Goal: Task Accomplishment & Management: Manage account settings

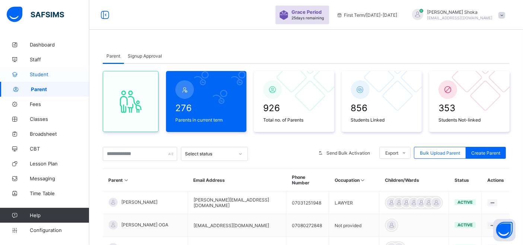
click at [58, 75] on span "Student" at bounding box center [60, 74] width 60 height 6
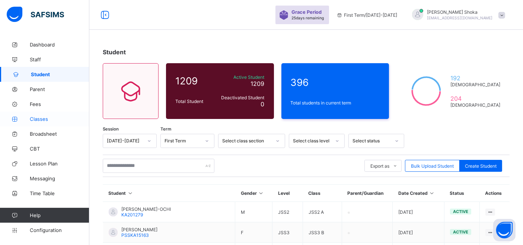
click at [40, 116] on span "Classes" at bounding box center [60, 119] width 60 height 6
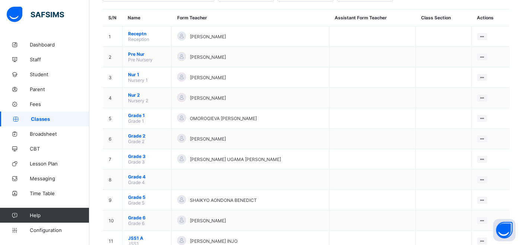
scroll to position [165, 0]
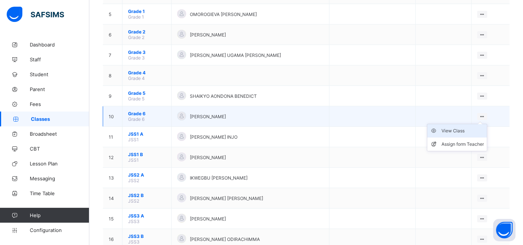
click at [454, 130] on div "View Class" at bounding box center [462, 130] width 42 height 7
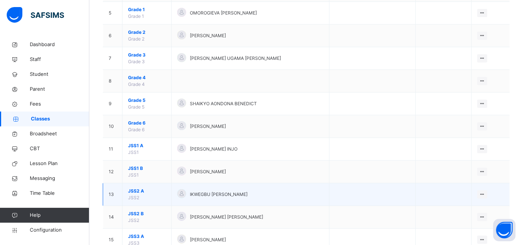
scroll to position [165, 0]
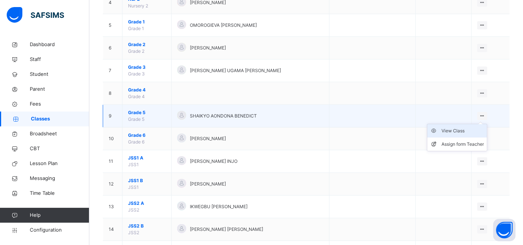
click at [458, 130] on div "View Class" at bounding box center [462, 130] width 42 height 7
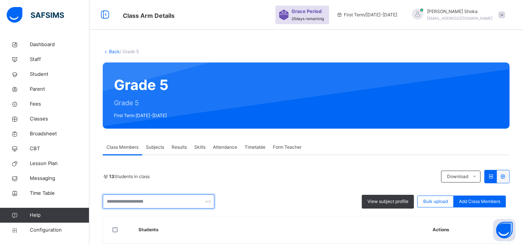
click at [136, 198] on input "text" at bounding box center [159, 202] width 112 height 14
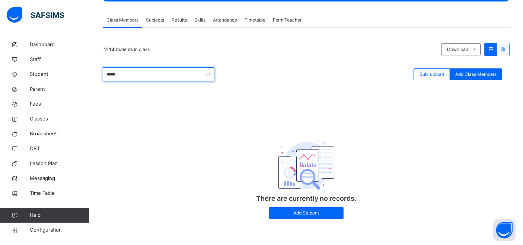
scroll to position [86, 0]
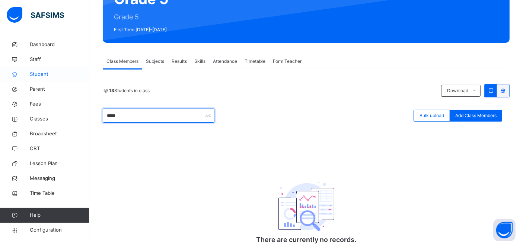
type input "*****"
click at [42, 73] on span "Student" at bounding box center [60, 74] width 60 height 7
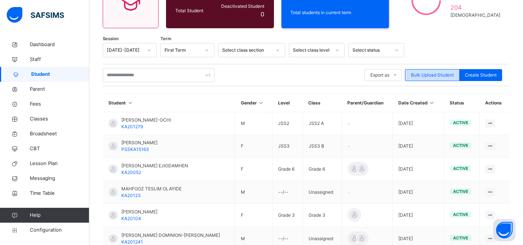
scroll to position [83, 0]
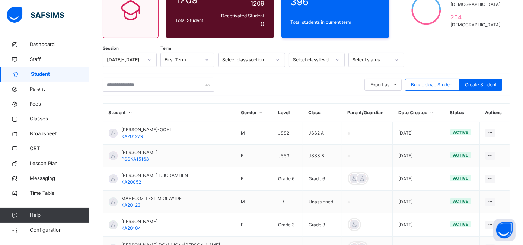
click at [431, 114] on icon at bounding box center [432, 113] width 6 height 6
click at [434, 112] on icon at bounding box center [432, 113] width 6 height 6
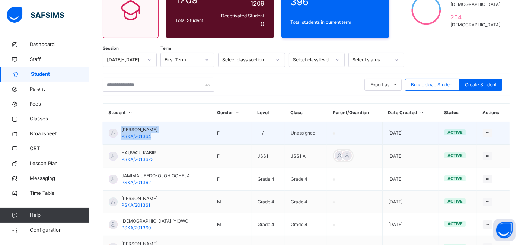
drag, startPoint x: 157, startPoint y: 138, endPoint x: 118, endPoint y: 124, distance: 41.9
click at [118, 124] on td "HALIMATU IBRAHIM PSKA/201364" at bounding box center [157, 133] width 108 height 23
copy div "HALIMATU IBRAHIM PSKA/201364"
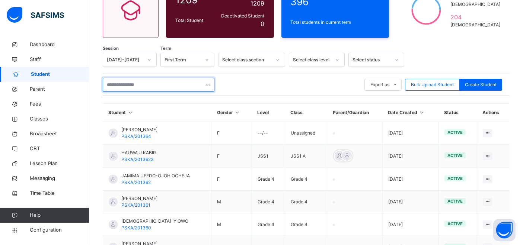
click at [135, 84] on input "text" at bounding box center [159, 85] width 112 height 14
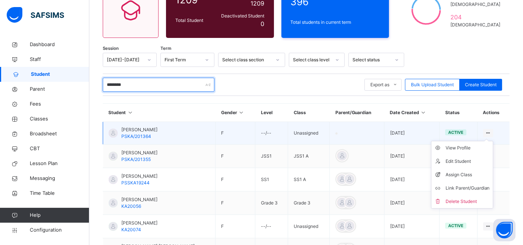
type input "********"
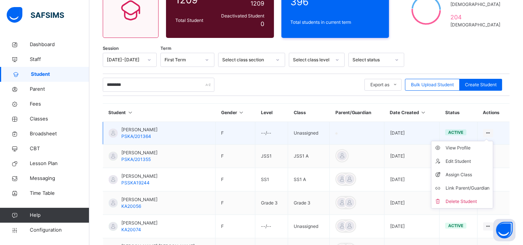
click at [490, 131] on div at bounding box center [488, 133] width 10 height 8
click at [457, 198] on div "Delete Student" at bounding box center [467, 201] width 44 height 7
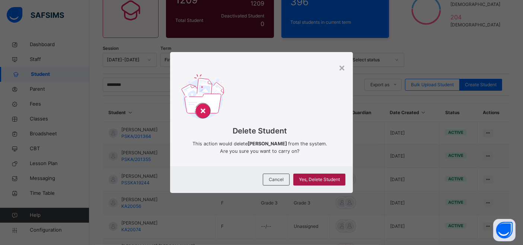
click at [306, 184] on div "Yes, Delete Student" at bounding box center [319, 180] width 52 height 12
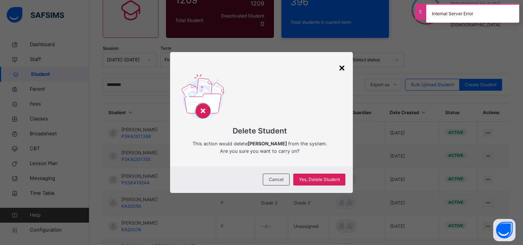
click at [345, 68] on div "×" at bounding box center [341, 68] width 7 height 16
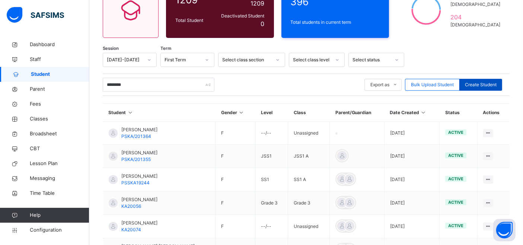
click at [479, 86] on span "Create Student" at bounding box center [481, 84] width 32 height 7
select select "**"
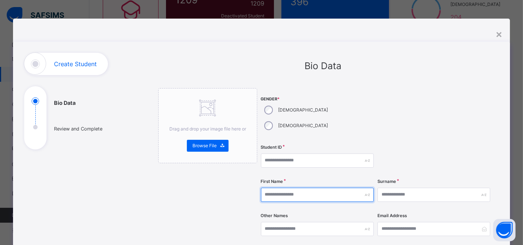
click at [271, 188] on input "text" at bounding box center [317, 195] width 113 height 14
type input "******"
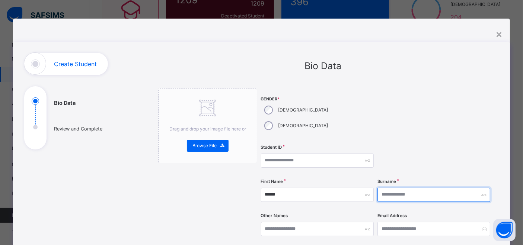
click at [421, 188] on input "text" at bounding box center [433, 195] width 113 height 14
type input "*****"
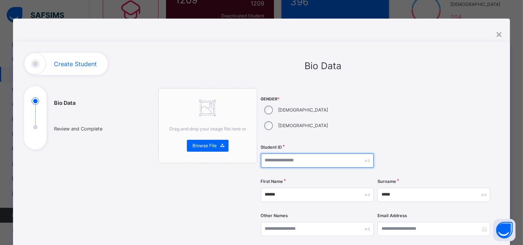
click at [329, 154] on input "text" at bounding box center [317, 161] width 113 height 14
paste input "**********"
drag, startPoint x: 307, startPoint y: 146, endPoint x: 260, endPoint y: 131, distance: 48.5
click at [261, 154] on div "**********" at bounding box center [317, 161] width 113 height 14
click at [307, 154] on input "**********" at bounding box center [317, 161] width 113 height 14
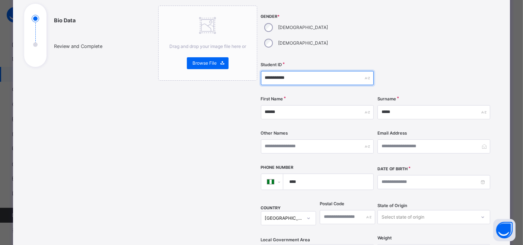
type input "**********"
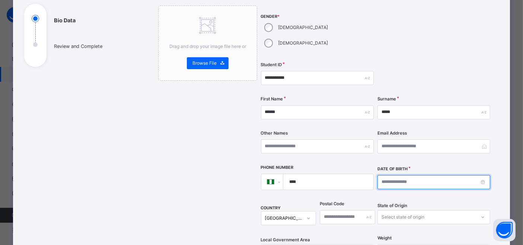
click at [389, 175] on input at bounding box center [433, 182] width 113 height 14
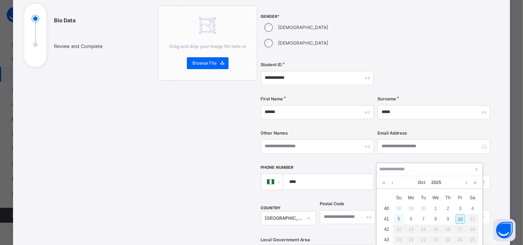
click at [400, 217] on div "5" at bounding box center [399, 219] width 10 height 10
type input "**********"
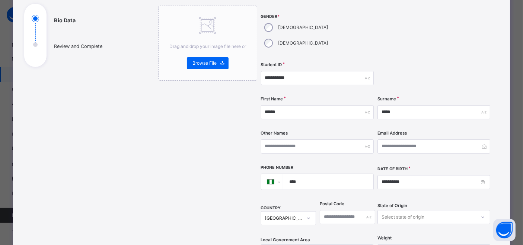
click at [308, 174] on input "****" at bounding box center [327, 182] width 84 height 16
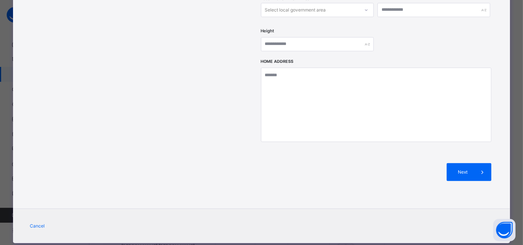
click at [464, 165] on div "Next" at bounding box center [376, 172] width 230 height 40
click at [464, 163] on div "Next" at bounding box center [469, 172] width 45 height 18
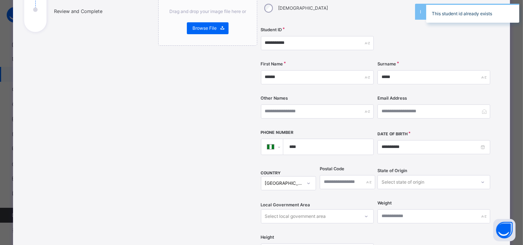
scroll to position [35, 0]
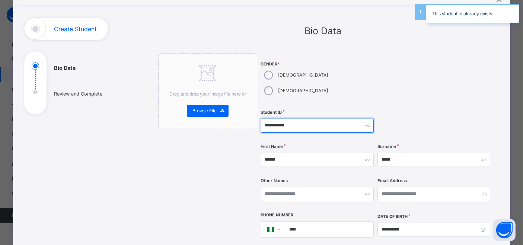
click at [295, 119] on input "**********" at bounding box center [317, 126] width 113 height 14
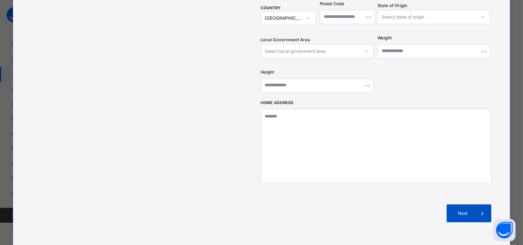
type input "**********"
click at [467, 205] on div "Next" at bounding box center [469, 214] width 45 height 18
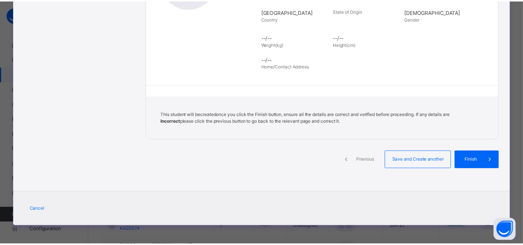
scroll to position [163, 0]
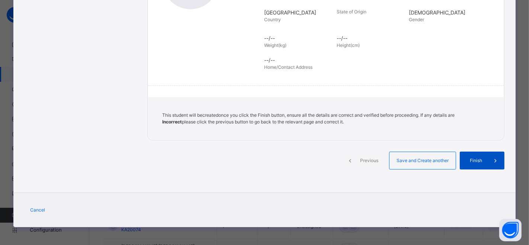
click at [472, 157] on span "Finish" at bounding box center [476, 160] width 21 height 7
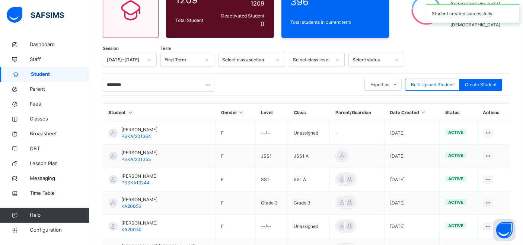
click at [426, 111] on icon at bounding box center [423, 113] width 6 height 6
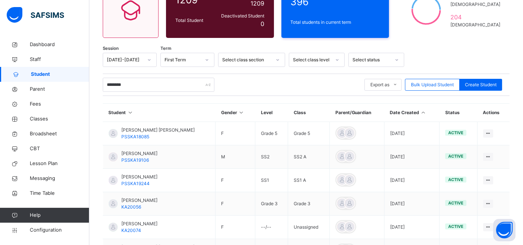
click at [426, 113] on icon at bounding box center [423, 113] width 6 height 6
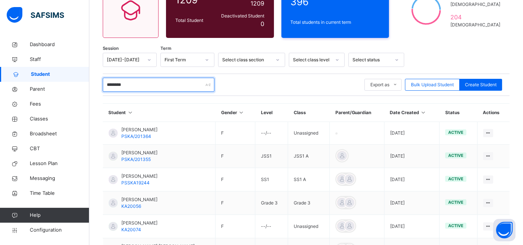
click at [133, 84] on input "********" at bounding box center [159, 85] width 112 height 14
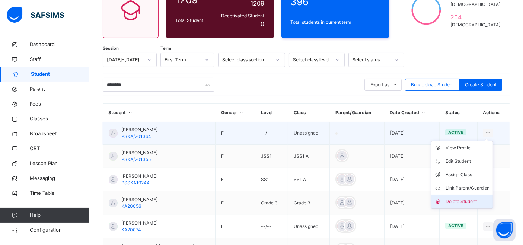
click at [466, 199] on div "Delete Student" at bounding box center [467, 201] width 44 height 7
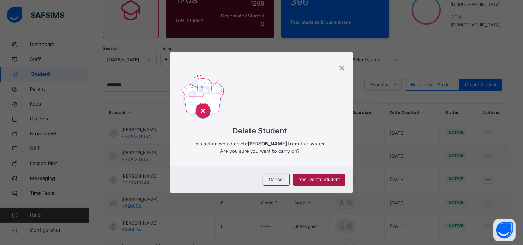
click at [332, 181] on span "Yes, Delete Student" at bounding box center [319, 179] width 41 height 7
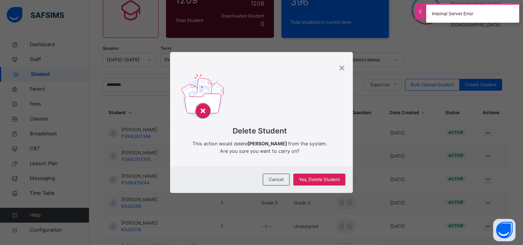
drag, startPoint x: 346, startPoint y: 68, endPoint x: 319, endPoint y: 74, distance: 26.9
click at [345, 68] on div "×" at bounding box center [341, 68] width 7 height 16
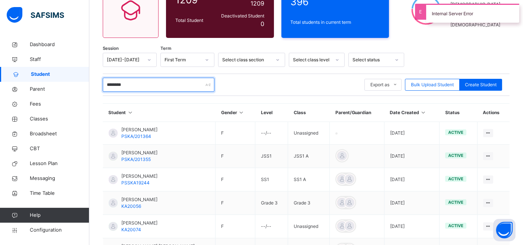
click at [150, 84] on input "********" at bounding box center [159, 85] width 112 height 14
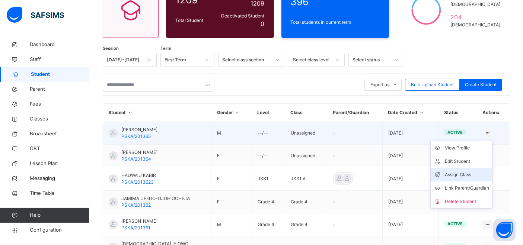
click at [467, 173] on div "Assign Class" at bounding box center [467, 174] width 44 height 7
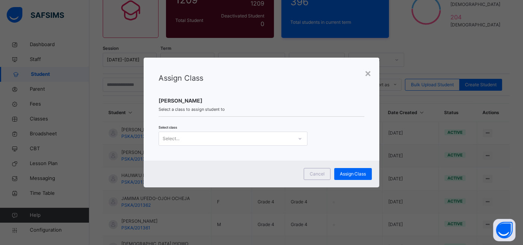
click at [274, 136] on div "Select..." at bounding box center [226, 139] width 134 height 12
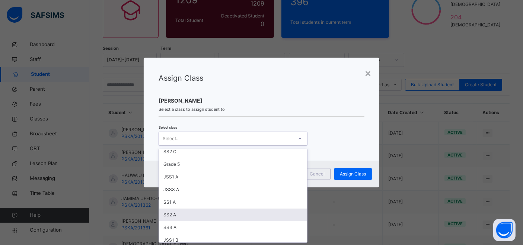
scroll to position [169, 0]
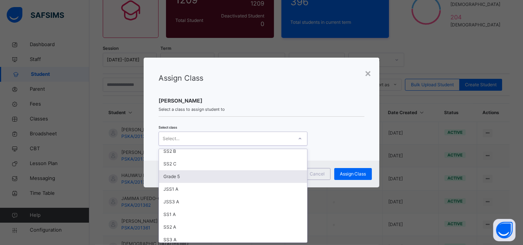
click at [180, 173] on div "Grade 5" at bounding box center [233, 176] width 148 height 13
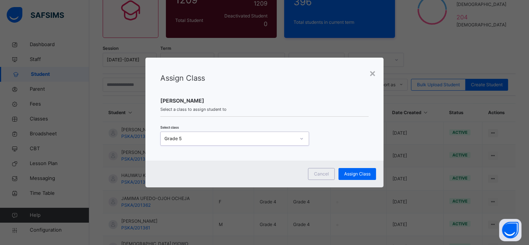
drag, startPoint x: 259, startPoint y: 113, endPoint x: 287, endPoint y: 132, distance: 34.6
click at [259, 114] on span at bounding box center [264, 115] width 208 height 4
click at [358, 173] on span "Assign Class" at bounding box center [357, 174] width 26 height 7
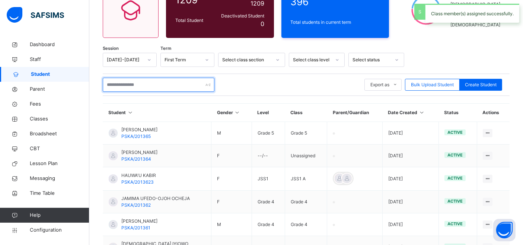
click at [159, 85] on input "text" at bounding box center [159, 85] width 112 height 14
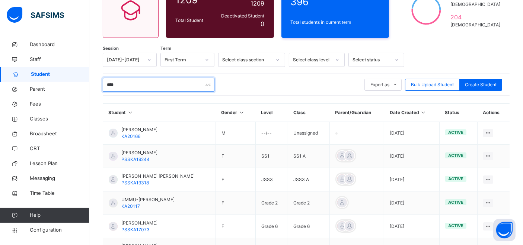
type input "*****"
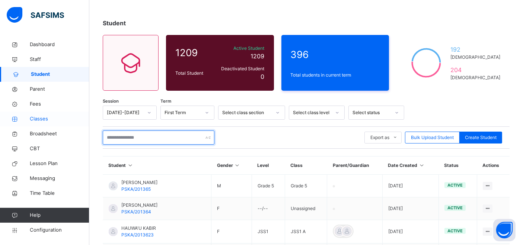
scroll to position [41, 0]
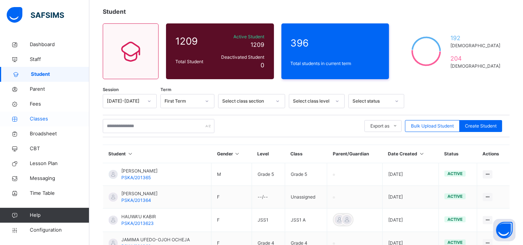
click at [42, 121] on span "Classes" at bounding box center [60, 118] width 60 height 7
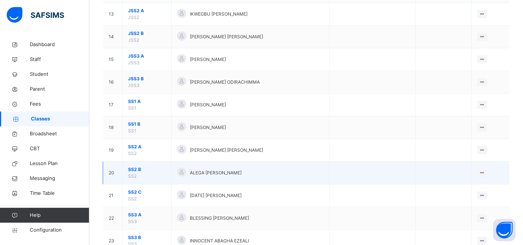
scroll to position [404, 0]
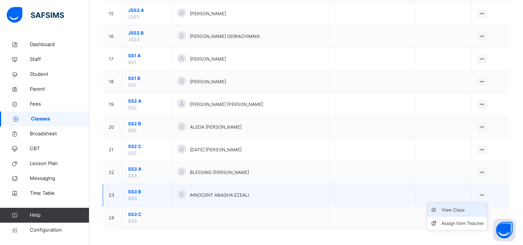
click at [467, 207] on div "View Class" at bounding box center [462, 210] width 42 height 7
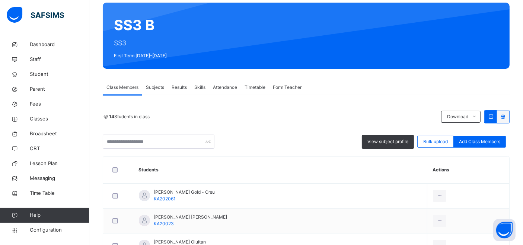
scroll to position [14, 0]
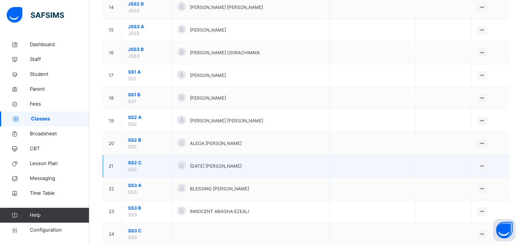
scroll to position [404, 0]
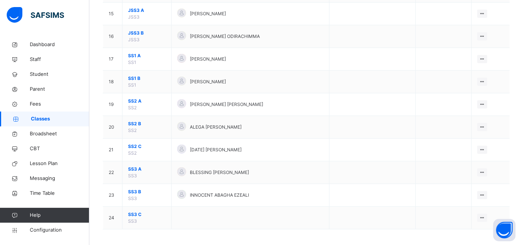
click at [0, 0] on div "View Class" at bounding box center [0, 0] width 0 height 0
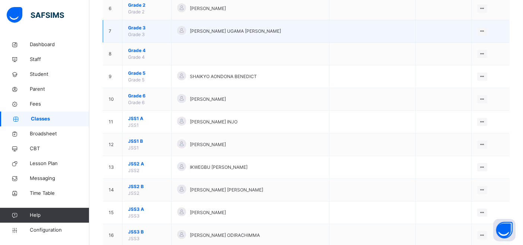
scroll to position [197, 0]
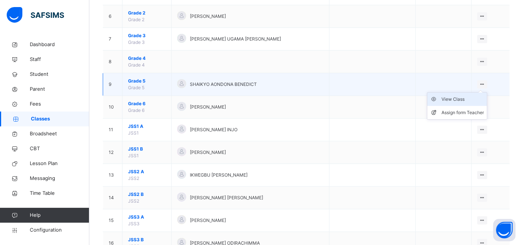
click at [468, 96] on div "View Class" at bounding box center [462, 99] width 42 height 7
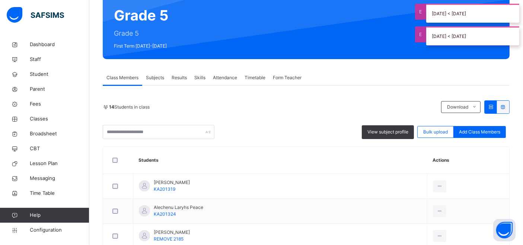
scroll to position [83, 0]
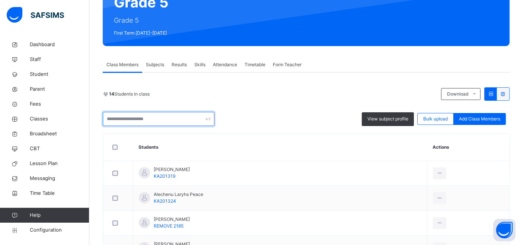
click at [153, 124] on input "text" at bounding box center [159, 119] width 112 height 14
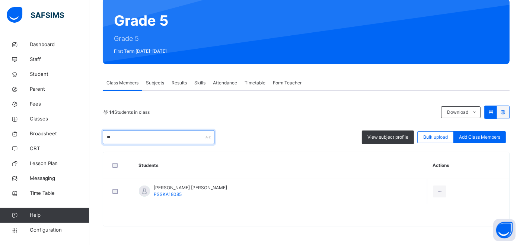
scroll to position [64, 0]
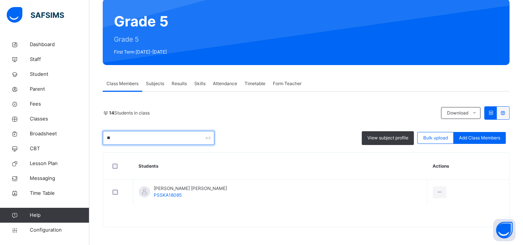
type input "*"
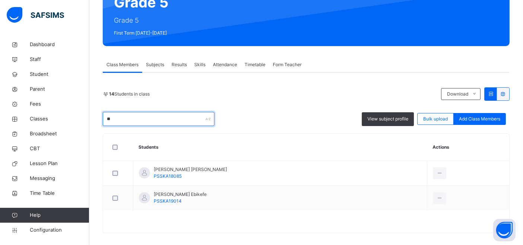
type input "*"
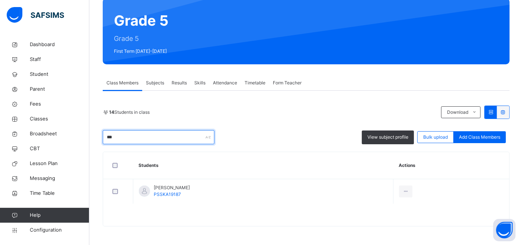
scroll to position [64, 0]
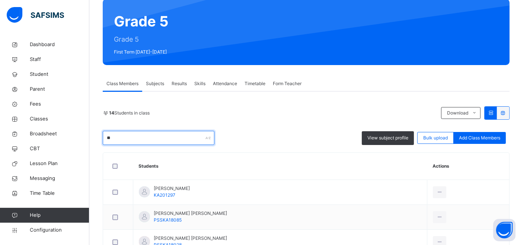
type input "*"
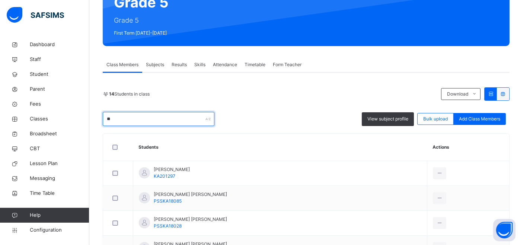
type input "*"
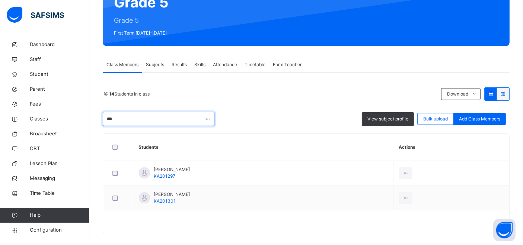
scroll to position [64, 0]
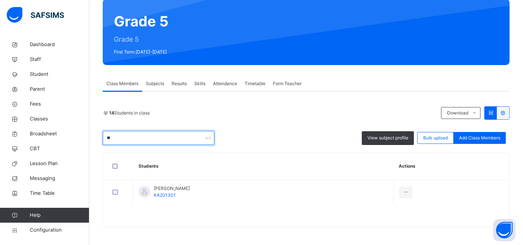
type input "*"
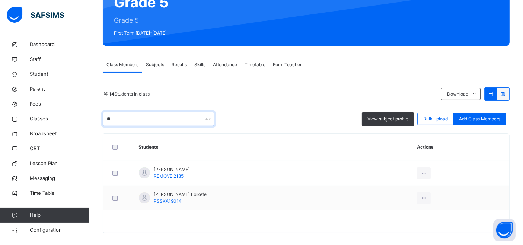
type input "*"
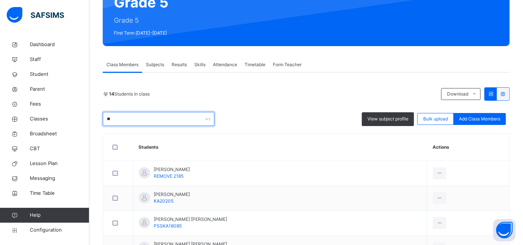
scroll to position [64, 0]
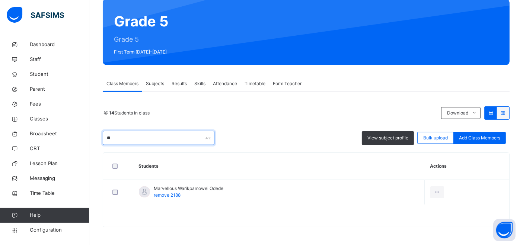
type input "*"
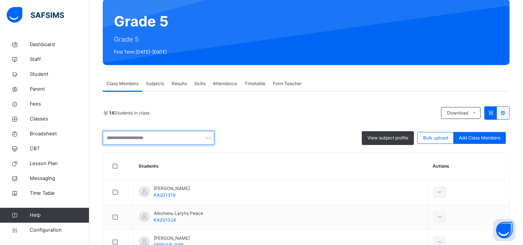
scroll to position [83, 0]
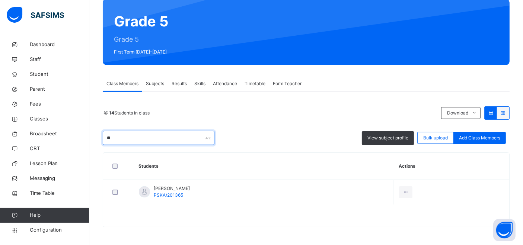
type input "*"
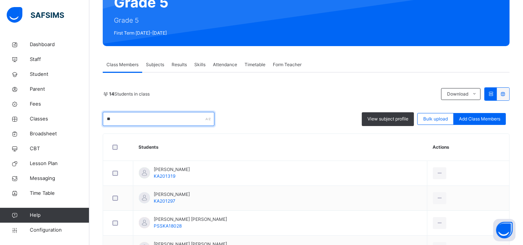
type input "*"
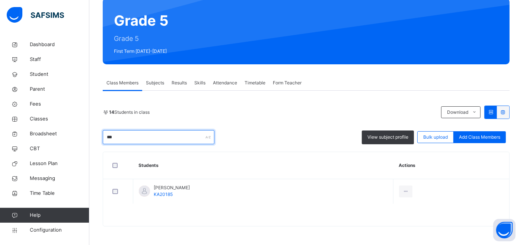
scroll to position [64, 0]
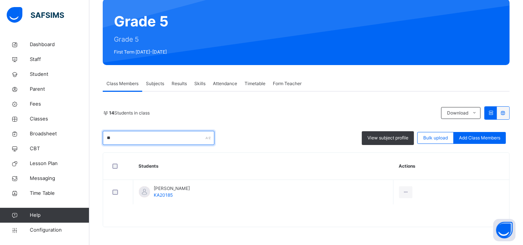
type input "*"
type input "***"
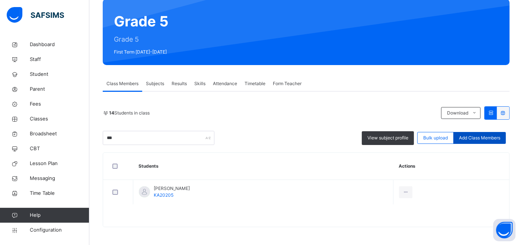
click at [479, 140] on span "Add Class Members" at bounding box center [479, 138] width 41 height 7
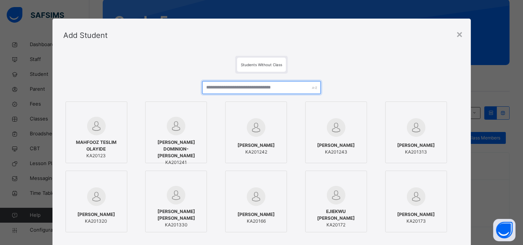
click at [268, 88] on input "text" at bounding box center [261, 87] width 119 height 13
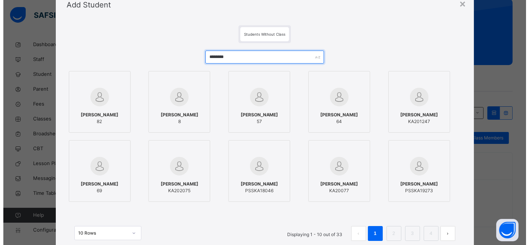
scroll to position [41, 0]
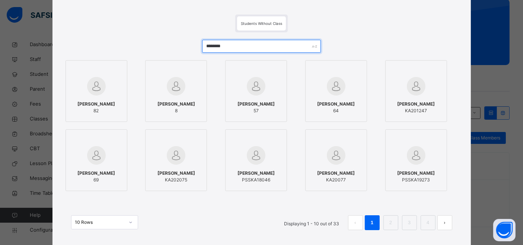
type input "********"
click at [423, 114] on span "KA201247" at bounding box center [416, 111] width 38 height 7
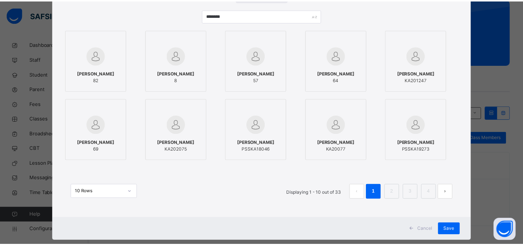
scroll to position [86, 0]
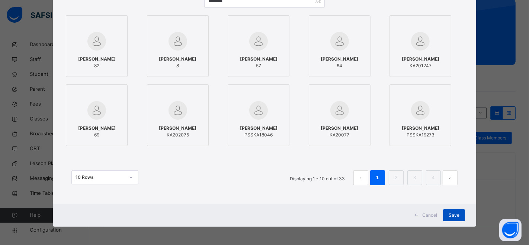
click at [458, 218] on div "Save" at bounding box center [454, 216] width 22 height 12
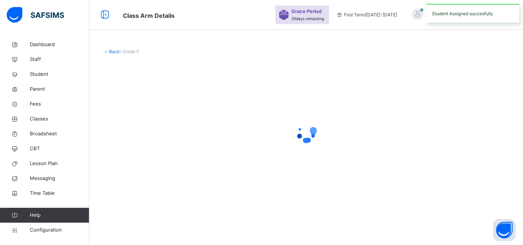
scroll to position [0, 0]
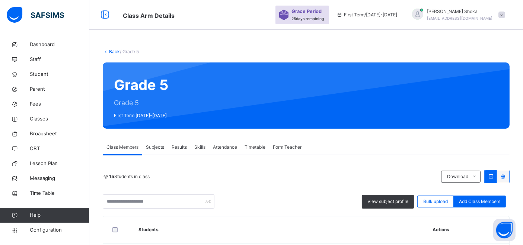
click at [45, 71] on span "Student" at bounding box center [60, 74] width 60 height 7
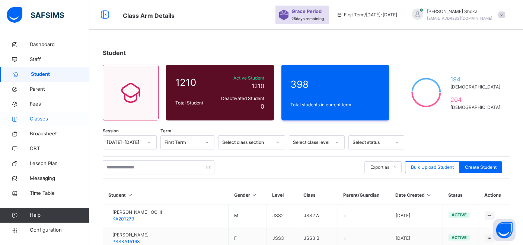
click at [44, 122] on span "Classes" at bounding box center [60, 118] width 60 height 7
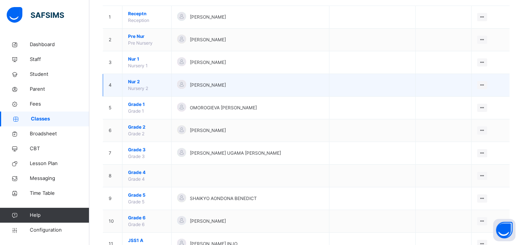
scroll to position [41, 0]
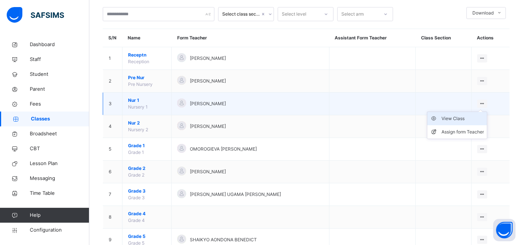
click at [469, 118] on div "View Class" at bounding box center [462, 118] width 42 height 7
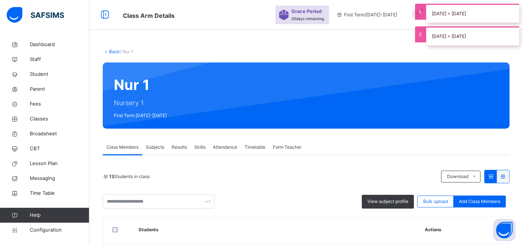
scroll to position [83, 0]
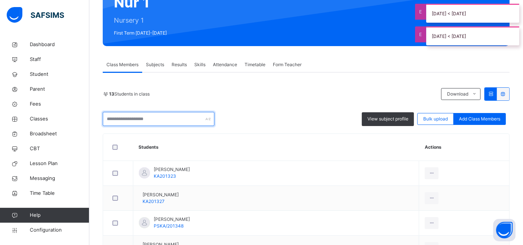
click at [167, 121] on input "text" at bounding box center [159, 119] width 112 height 14
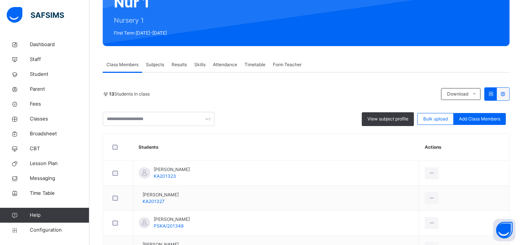
click at [247, 98] on div "13 Students in class Download Pdf Report Excel Report" at bounding box center [306, 93] width 407 height 13
click at [172, 120] on input "text" at bounding box center [159, 119] width 112 height 14
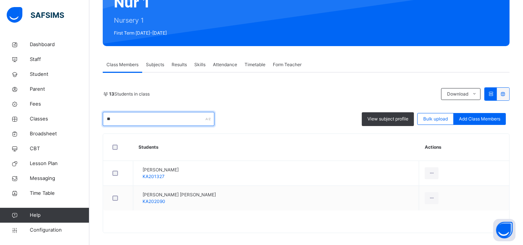
type input "*"
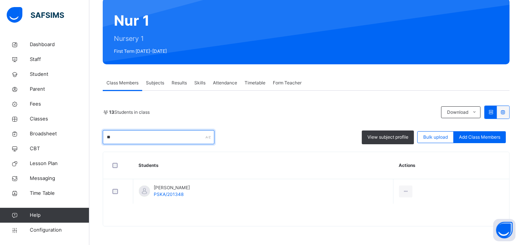
scroll to position [64, 0]
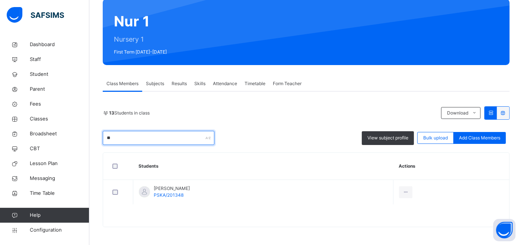
type input "***"
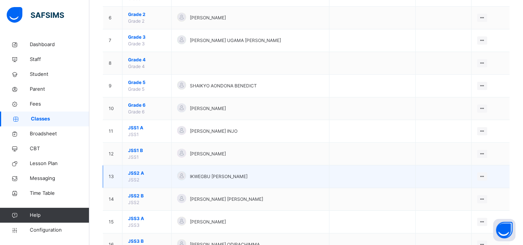
scroll to position [207, 0]
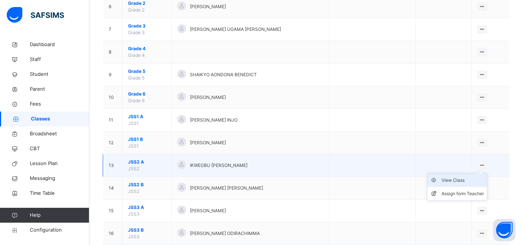
click at [453, 180] on div "View Class" at bounding box center [462, 180] width 42 height 7
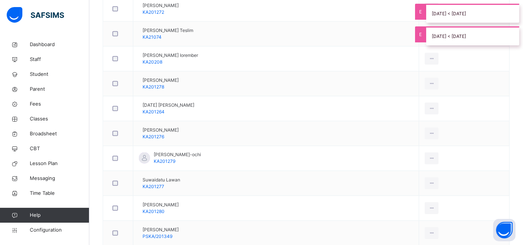
scroll to position [80, 0]
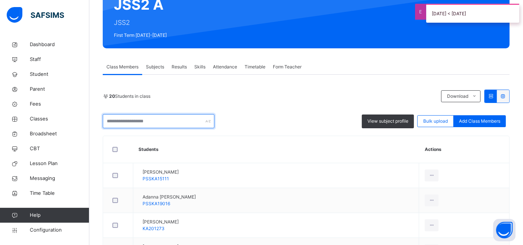
click at [169, 121] on input "text" at bounding box center [159, 121] width 112 height 14
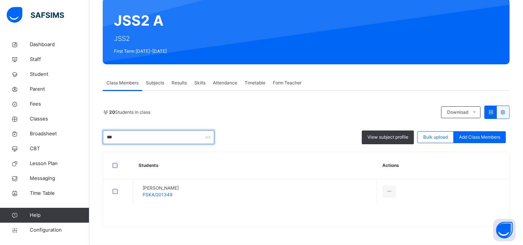
scroll to position [64, 0]
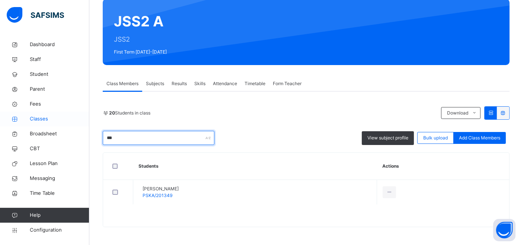
type input "***"
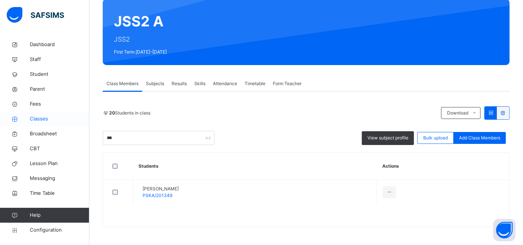
click at [42, 118] on span "Classes" at bounding box center [60, 118] width 60 height 7
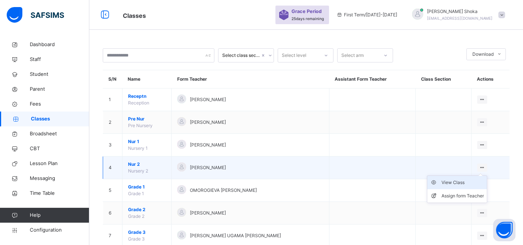
click at [455, 182] on div "View Class" at bounding box center [462, 182] width 42 height 7
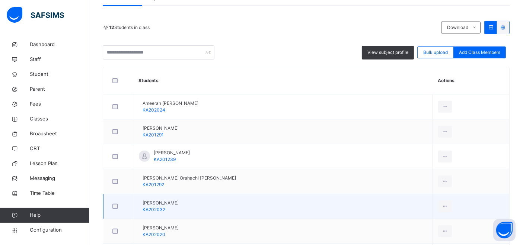
scroll to position [130, 0]
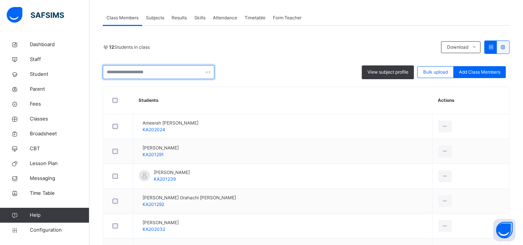
click at [151, 75] on input "text" at bounding box center [159, 72] width 112 height 14
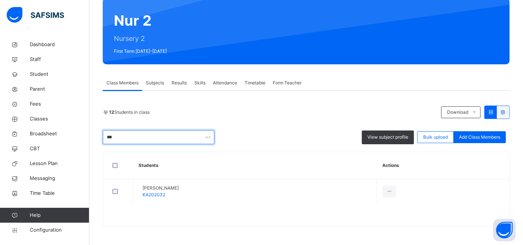
scroll to position [64, 0]
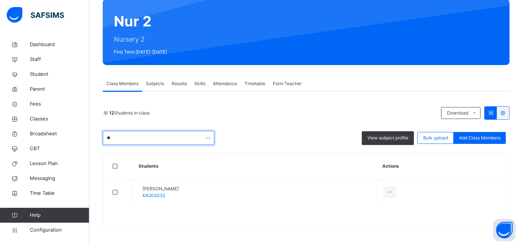
type input "*"
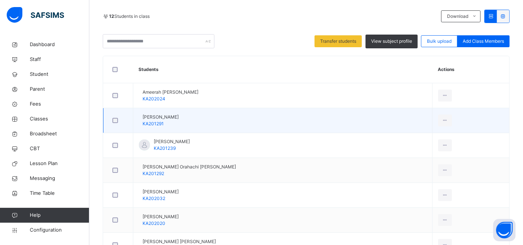
scroll to position [171, 0]
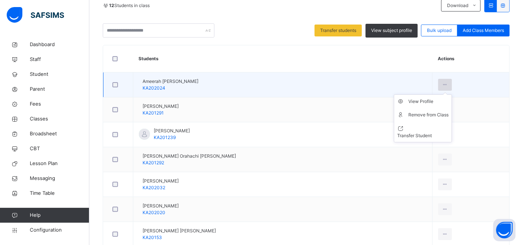
click at [442, 81] on icon at bounding box center [445, 84] width 6 height 7
click at [419, 112] on div "Remove from Class" at bounding box center [428, 114] width 40 height 7
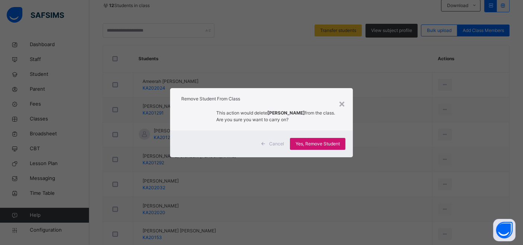
click at [326, 143] on span "Yes, Remove Student" at bounding box center [317, 144] width 44 height 7
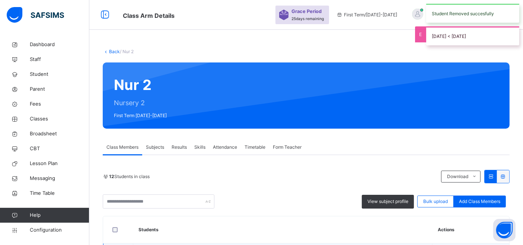
scroll to position [165, 0]
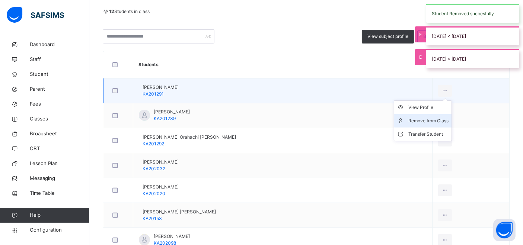
click at [419, 124] on li "Remove from Class" at bounding box center [422, 120] width 57 height 13
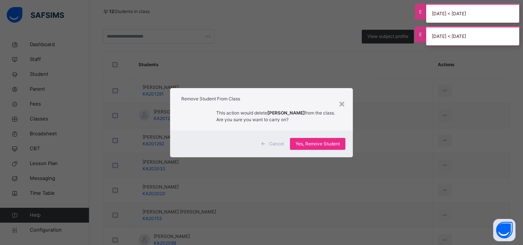
click at [312, 145] on span "Yes, Remove Student" at bounding box center [317, 144] width 44 height 7
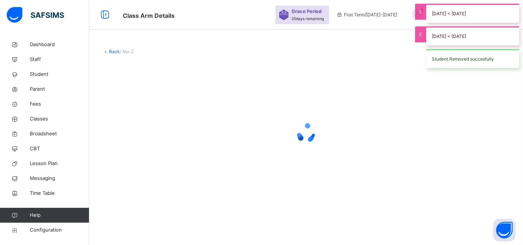
scroll to position [0, 0]
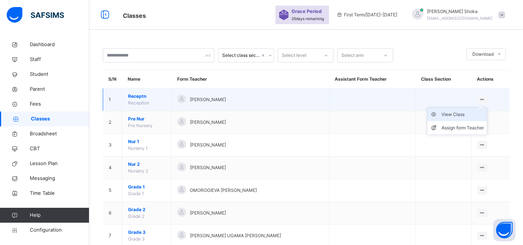
click at [467, 116] on div "View Class" at bounding box center [462, 114] width 42 height 7
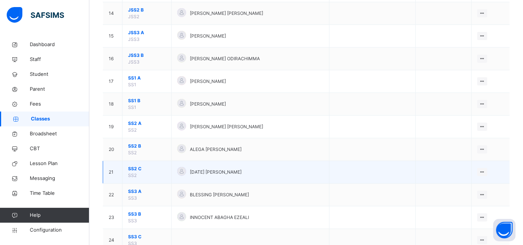
scroll to position [404, 0]
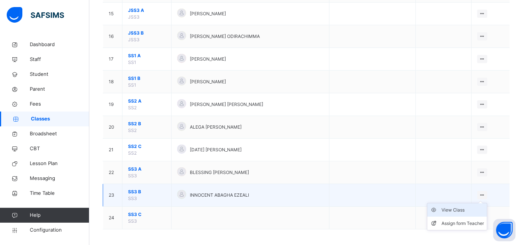
click at [461, 207] on div "View Class" at bounding box center [462, 210] width 42 height 7
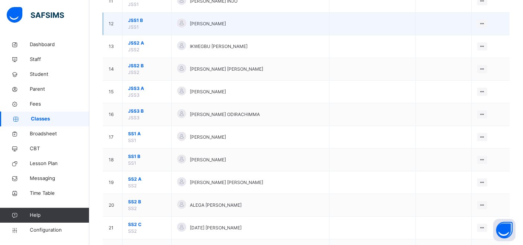
scroll to position [404, 0]
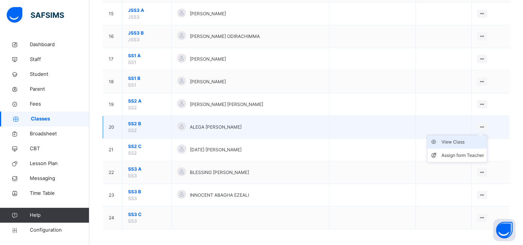
click at [475, 138] on div "View Class" at bounding box center [462, 141] width 42 height 7
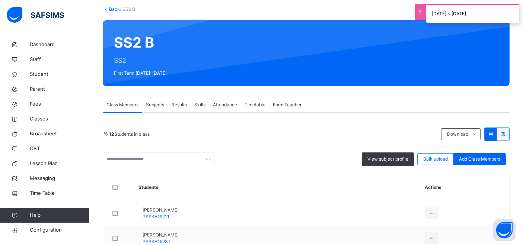
scroll to position [124, 0]
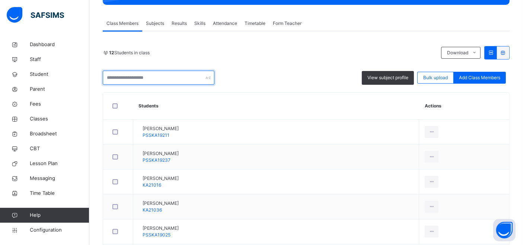
click at [160, 80] on input "text" at bounding box center [159, 78] width 112 height 14
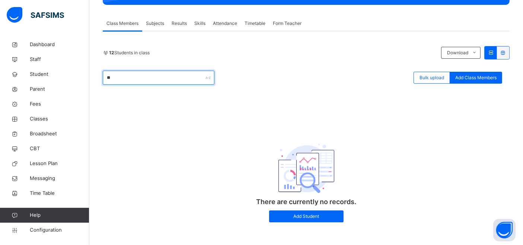
type input "*"
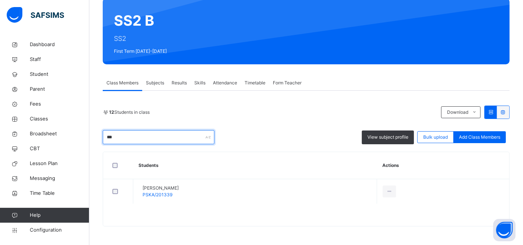
scroll to position [64, 0]
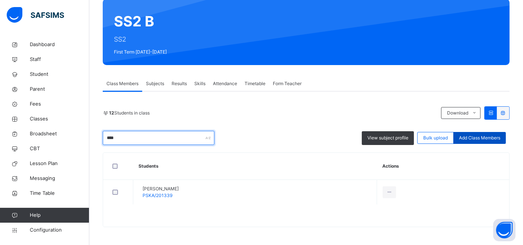
type input "****"
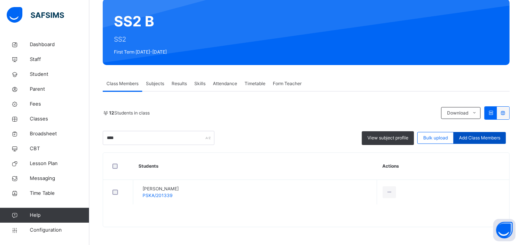
click at [487, 136] on span "Add Class Members" at bounding box center [479, 138] width 41 height 7
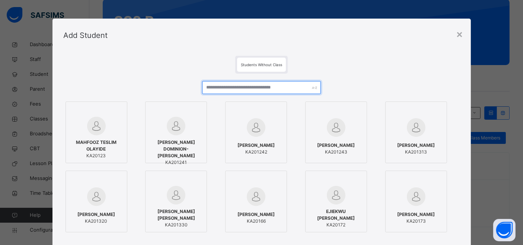
click at [235, 89] on input "text" at bounding box center [261, 87] width 119 height 13
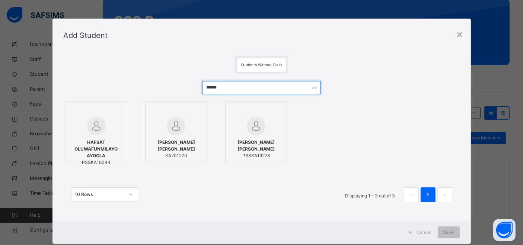
type input "******"
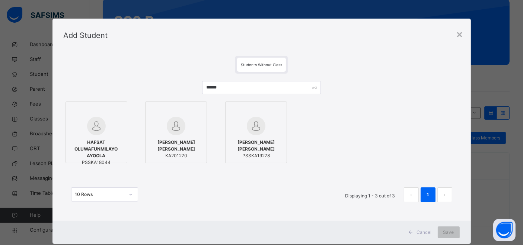
click at [178, 132] on img at bounding box center [176, 126] width 19 height 19
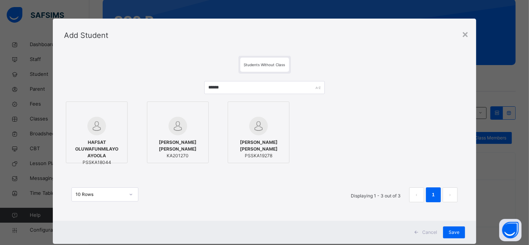
click at [445, 230] on div "Save" at bounding box center [454, 233] width 22 height 12
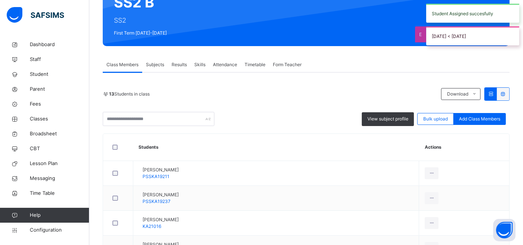
scroll to position [124, 0]
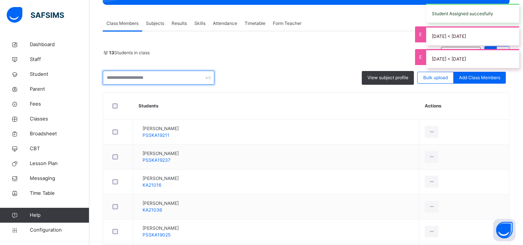
click at [179, 77] on input "text" at bounding box center [159, 78] width 112 height 14
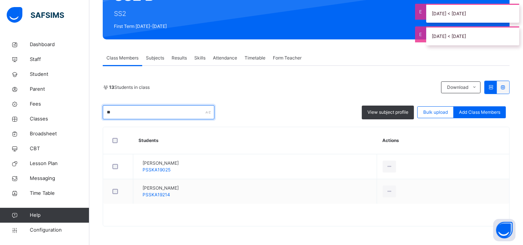
scroll to position [64, 0]
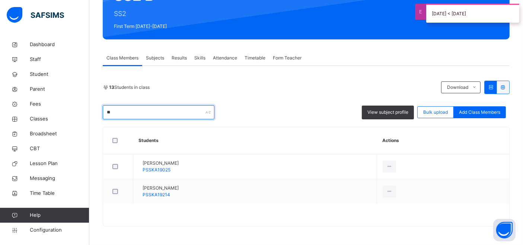
type input "*"
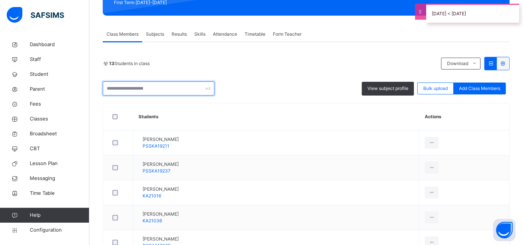
scroll to position [124, 0]
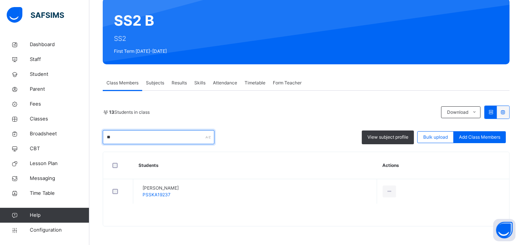
type input "*"
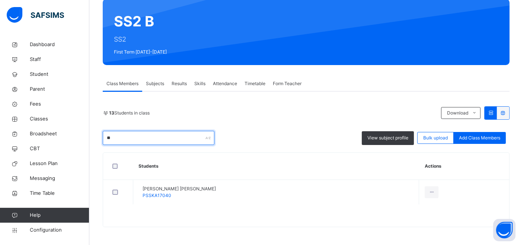
type input "*"
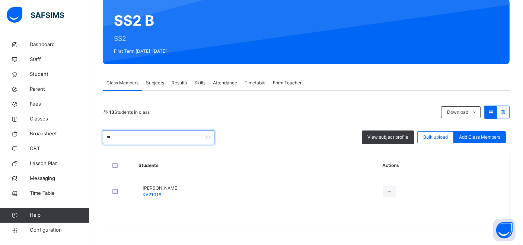
type input "*"
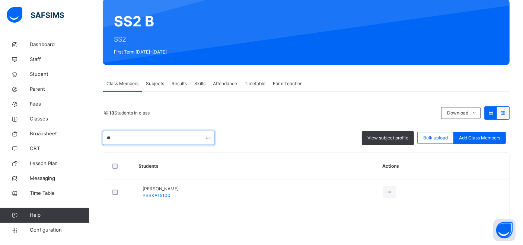
type input "*"
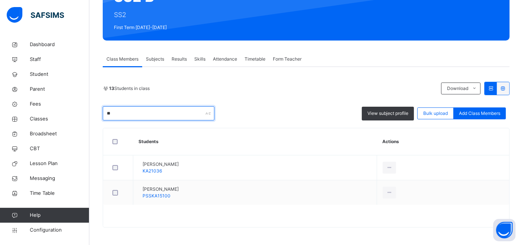
type input "*"
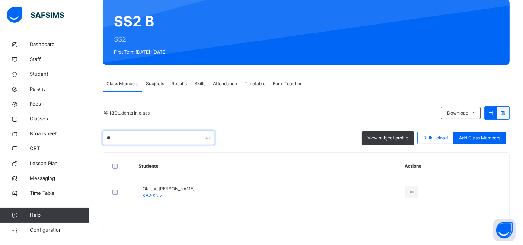
type input "*"
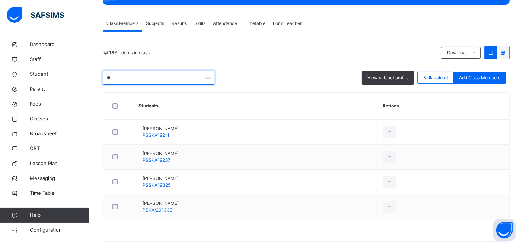
type input "*"
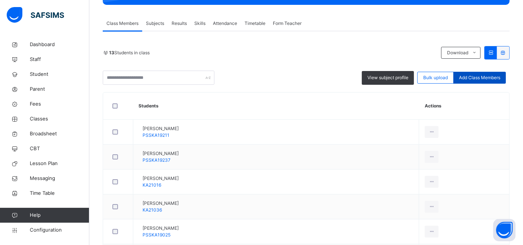
click at [479, 77] on span "Add Class Members" at bounding box center [479, 77] width 41 height 7
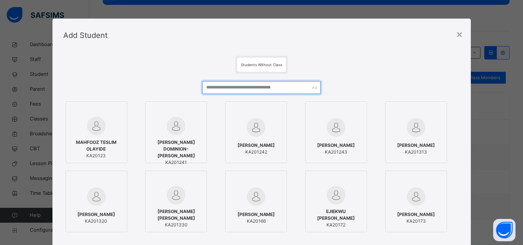
click at [256, 88] on input "text" at bounding box center [261, 87] width 119 height 13
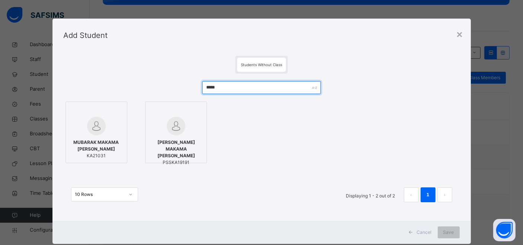
type input "*****"
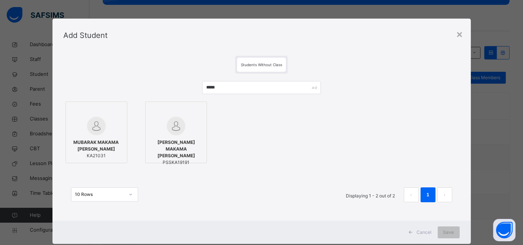
click at [110, 141] on span "MUBARAK MAKAMA [PERSON_NAME]" at bounding box center [97, 145] width 54 height 13
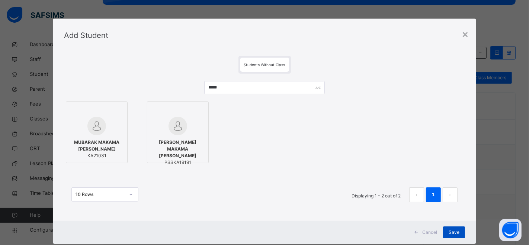
click at [447, 232] on div "Save" at bounding box center [454, 233] width 22 height 12
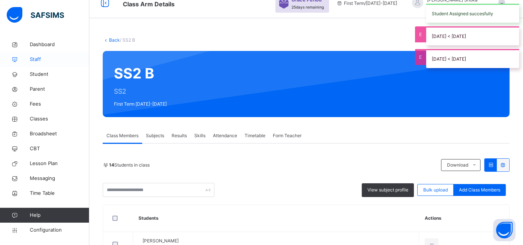
scroll to position [0, 0]
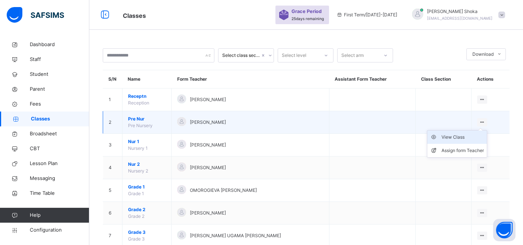
click at [458, 137] on div "View Class" at bounding box center [462, 137] width 42 height 7
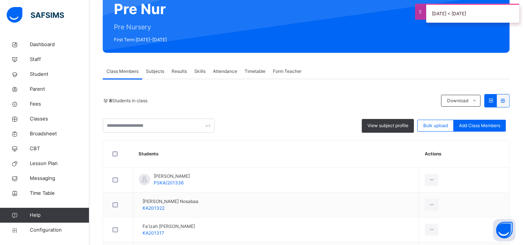
scroll to position [83, 0]
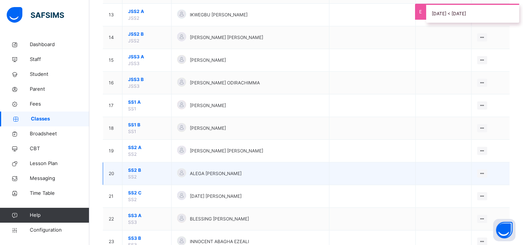
scroll to position [404, 0]
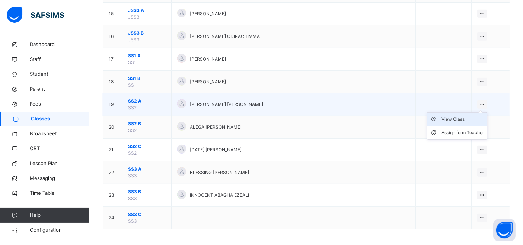
click at [464, 118] on div "View Class" at bounding box center [462, 119] width 42 height 7
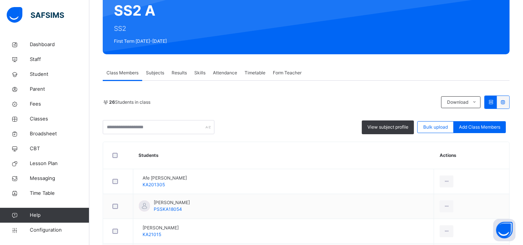
scroll to position [124, 0]
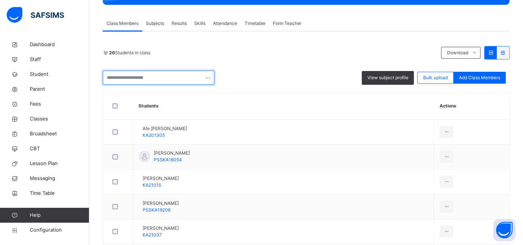
click at [176, 80] on input "text" at bounding box center [159, 78] width 112 height 14
type input "*"
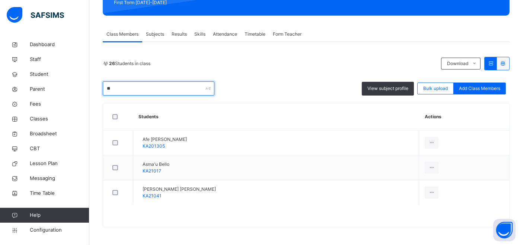
type input "*"
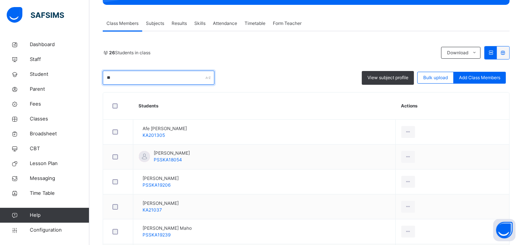
type input "*"
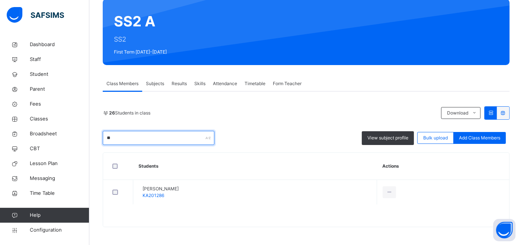
type input "*"
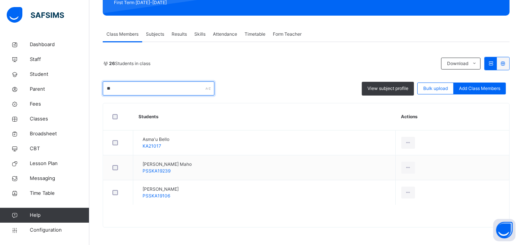
type input "*"
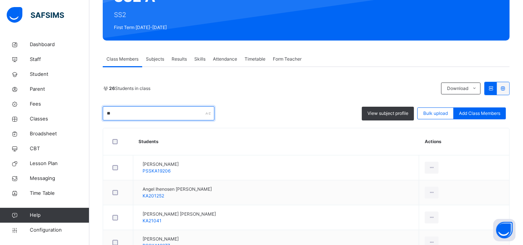
scroll to position [124, 0]
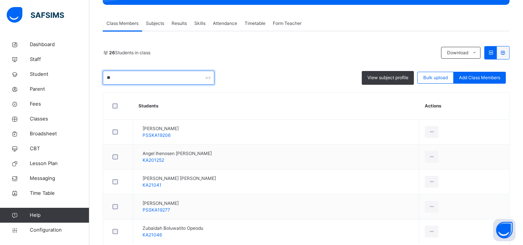
type input "*"
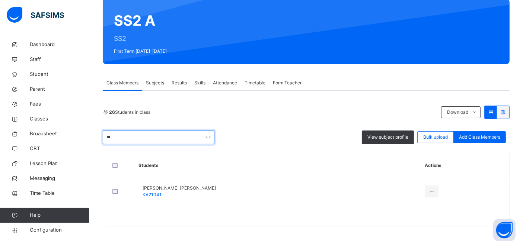
type input "*"
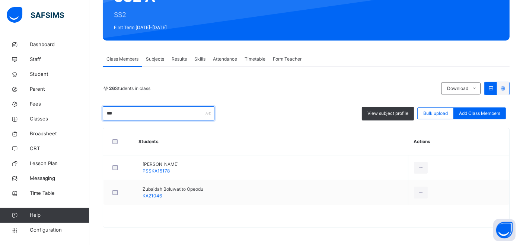
scroll to position [64, 0]
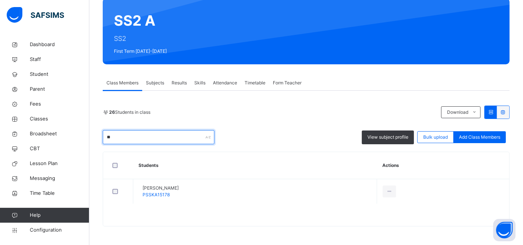
type input "*"
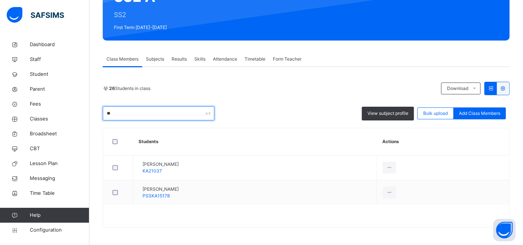
type input "*"
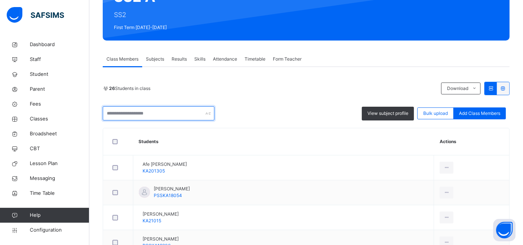
scroll to position [124, 0]
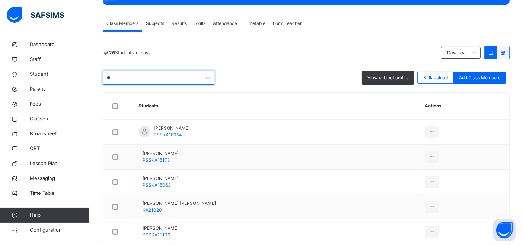
type input "*"
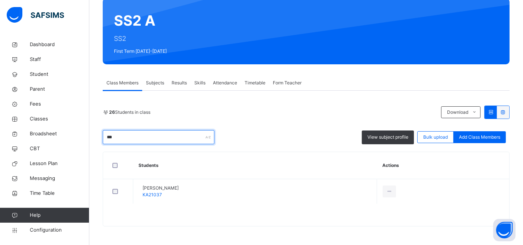
scroll to position [64, 0]
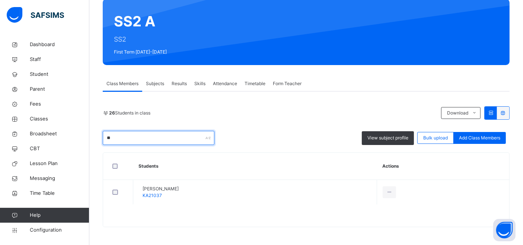
type input "*"
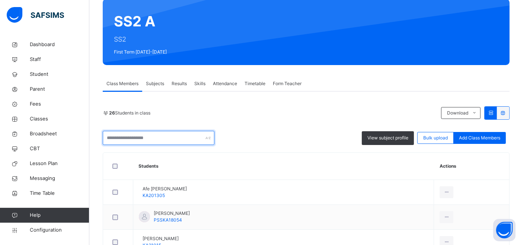
scroll to position [124, 0]
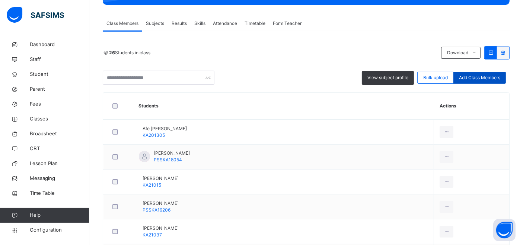
click at [463, 82] on div "Add Class Members" at bounding box center [479, 78] width 52 height 12
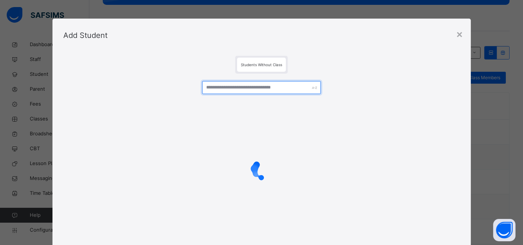
click at [258, 85] on input "text" at bounding box center [261, 87] width 119 height 13
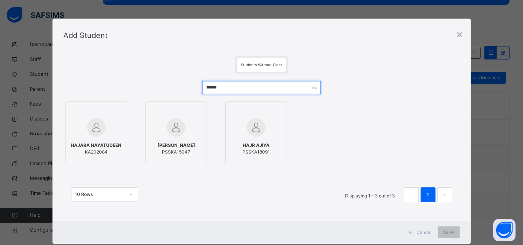
type input "******"
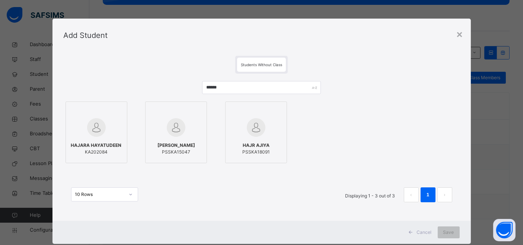
click at [186, 156] on span "PSSKA15047" at bounding box center [176, 152] width 38 height 7
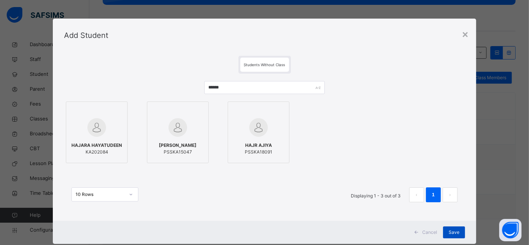
click at [450, 231] on span "Save" at bounding box center [454, 232] width 11 height 7
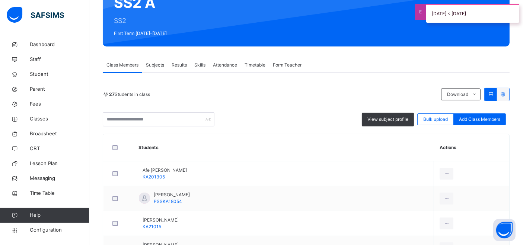
scroll to position [83, 0]
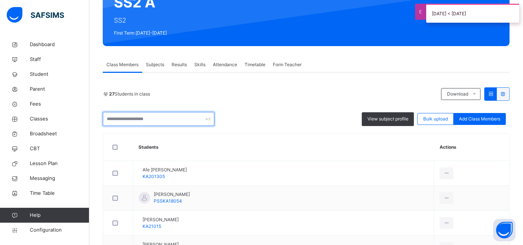
click at [147, 119] on input "text" at bounding box center [159, 119] width 112 height 14
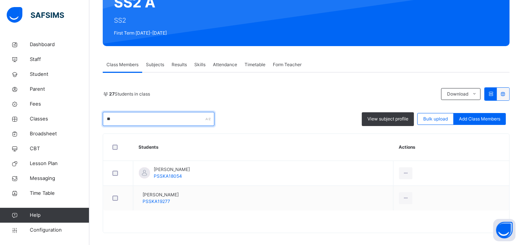
type input "*"
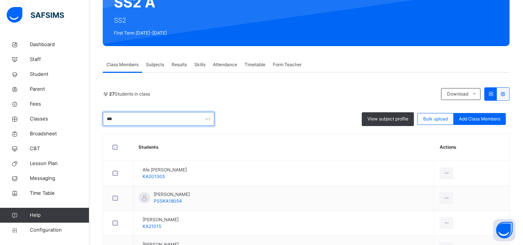
scroll to position [64, 0]
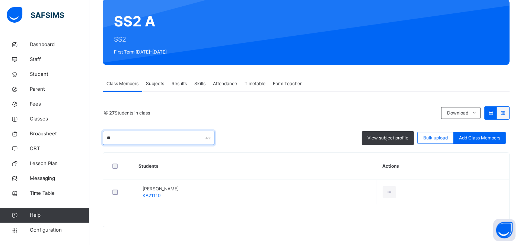
type input "*"
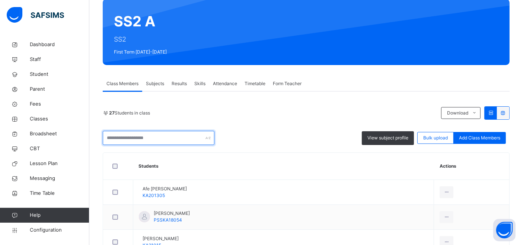
scroll to position [83, 0]
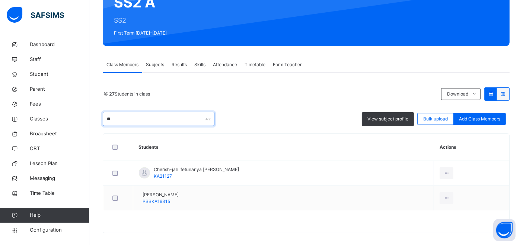
type input "*"
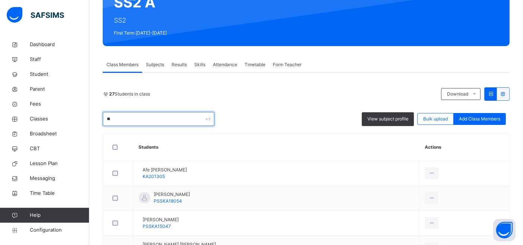
type input "*"
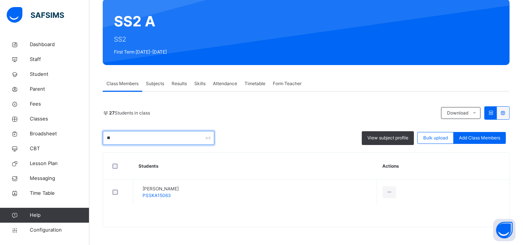
type input "*"
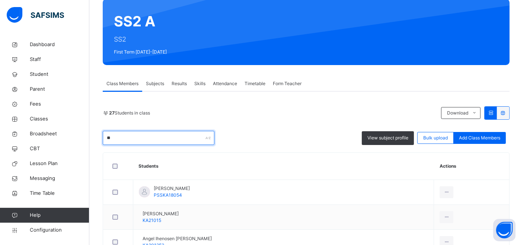
scroll to position [83, 0]
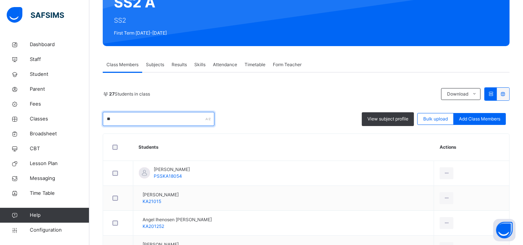
type input "*"
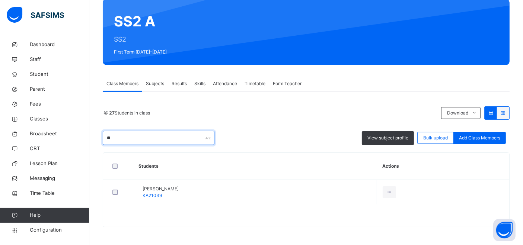
type input "*"
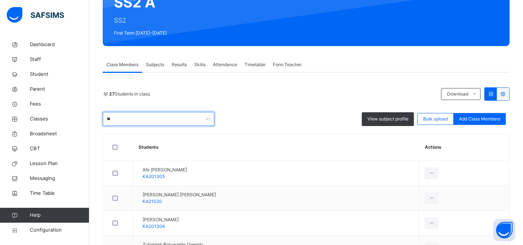
type input "*"
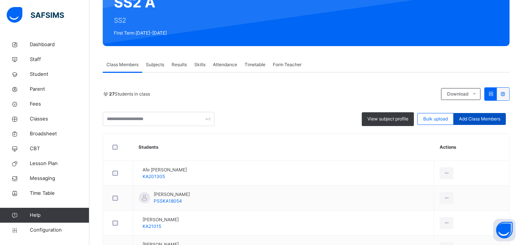
click at [471, 121] on span "Add Class Members" at bounding box center [479, 119] width 41 height 7
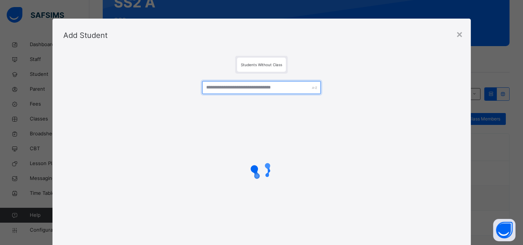
click at [297, 88] on input "text" at bounding box center [261, 87] width 119 height 13
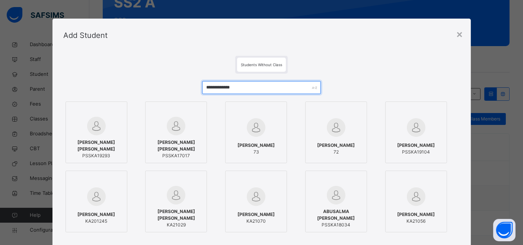
type input "**********"
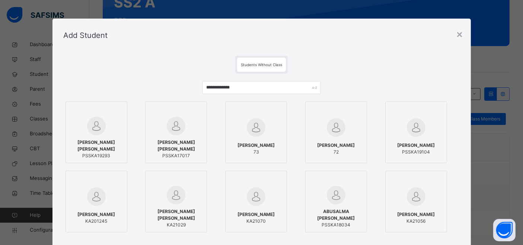
click at [111, 136] on div "AISHA ABDULLAHI IBRAHIM PSSKA19293" at bounding box center [97, 149] width 54 height 28
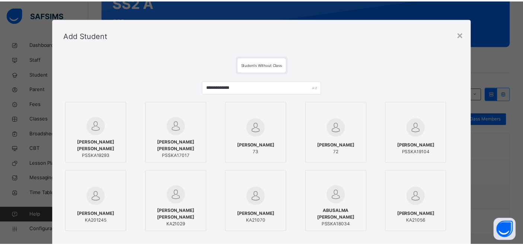
scroll to position [86, 0]
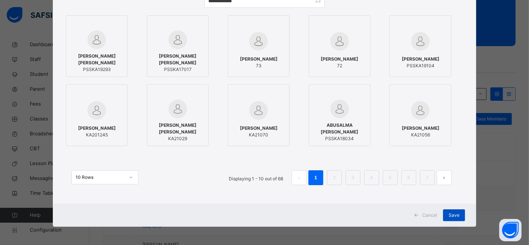
click at [457, 216] on span "Save" at bounding box center [454, 215] width 11 height 7
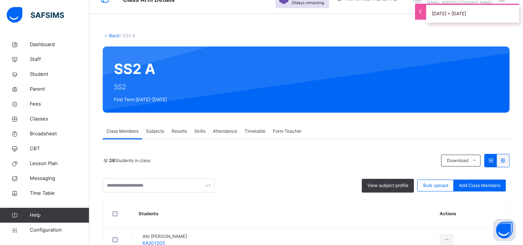
scroll to position [41, 0]
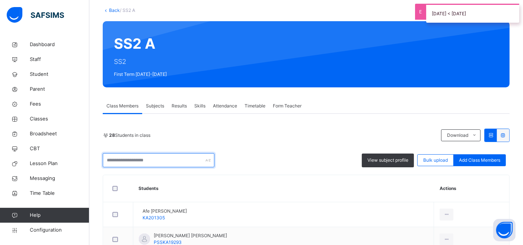
click at [150, 161] on input "text" at bounding box center [159, 160] width 112 height 14
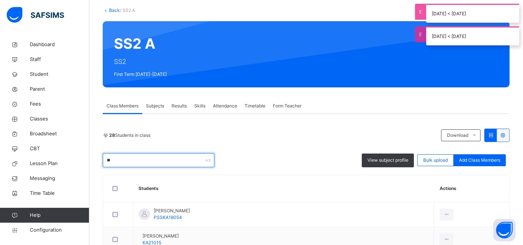
type input "*"
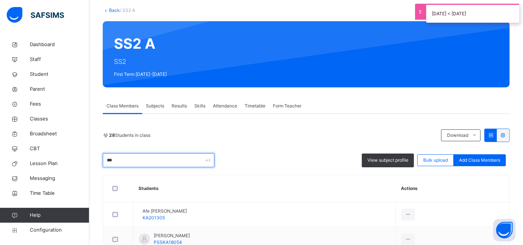
type input "****"
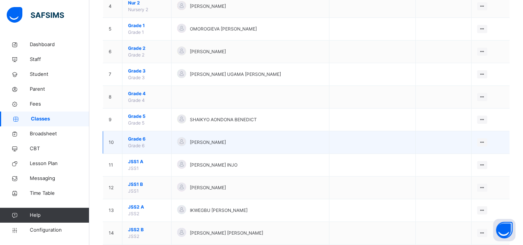
scroll to position [207, 0]
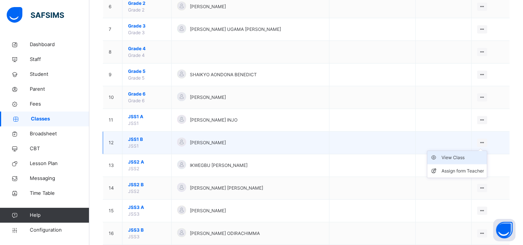
click at [463, 155] on div "View Class" at bounding box center [462, 157] width 42 height 7
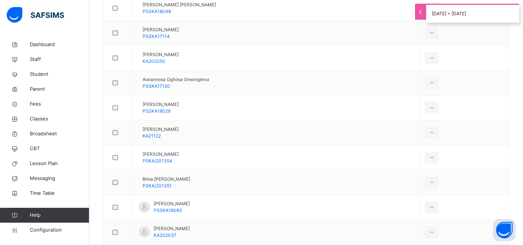
scroll to position [97, 0]
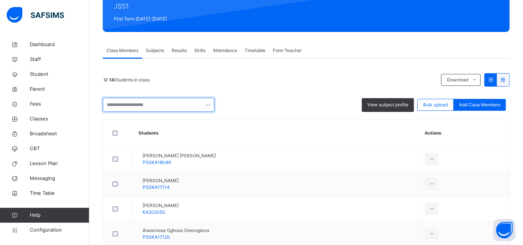
click at [158, 109] on input "text" at bounding box center [159, 105] width 112 height 14
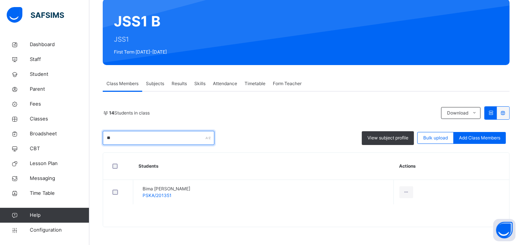
type input "*"
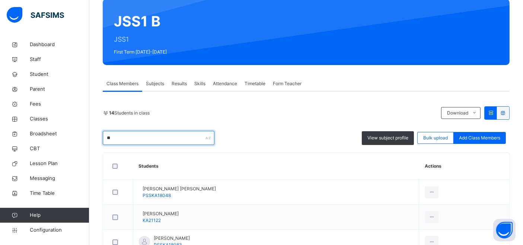
scroll to position [97, 0]
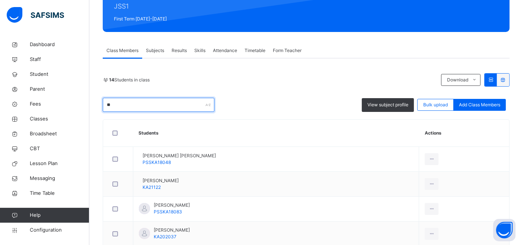
type input "*"
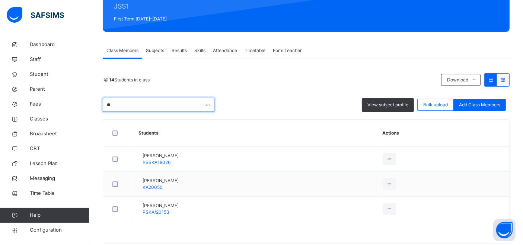
type input "*"
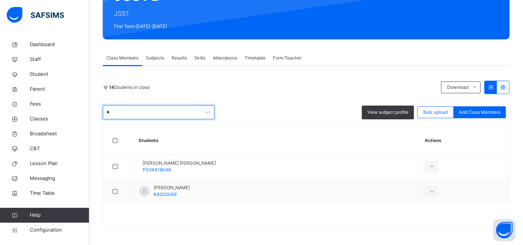
scroll to position [88, 0]
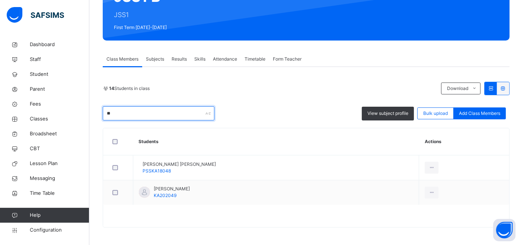
type input "*"
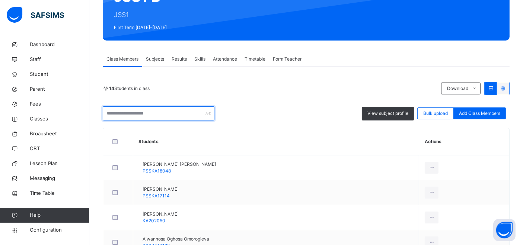
scroll to position [97, 0]
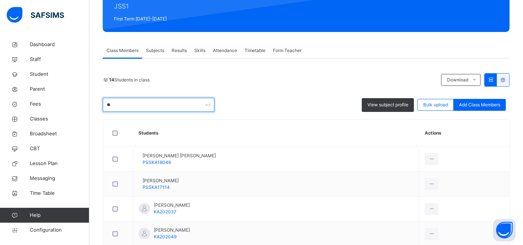
type input "*"
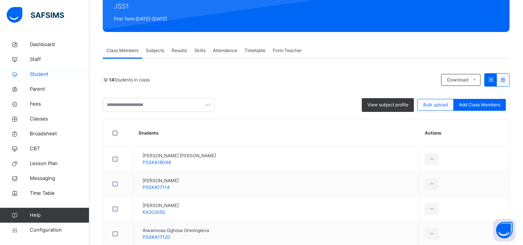
click at [49, 77] on span "Student" at bounding box center [60, 74] width 60 height 7
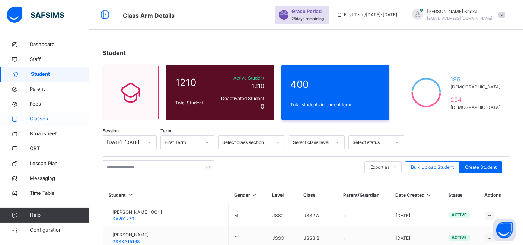
click at [35, 116] on span "Classes" at bounding box center [60, 118] width 60 height 7
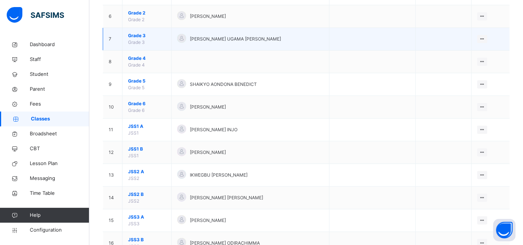
scroll to position [289, 0]
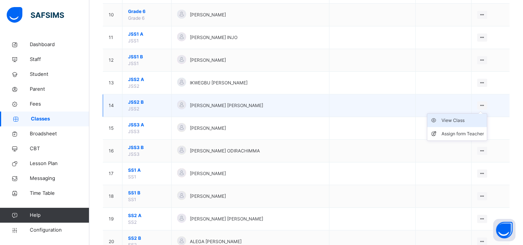
click at [468, 118] on div "View Class" at bounding box center [462, 120] width 42 height 7
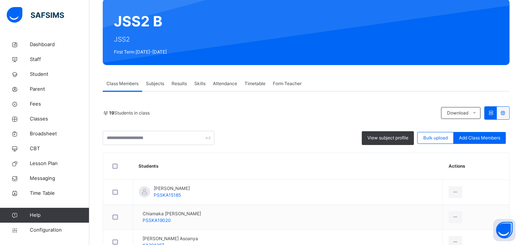
scroll to position [83, 0]
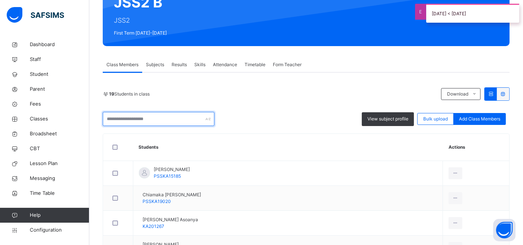
click at [167, 123] on input "text" at bounding box center [159, 119] width 112 height 14
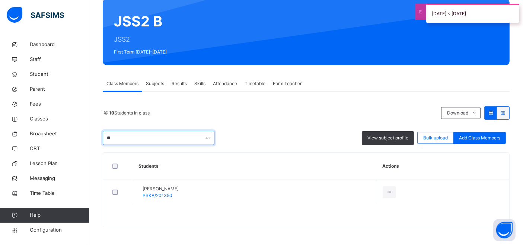
type input "*"
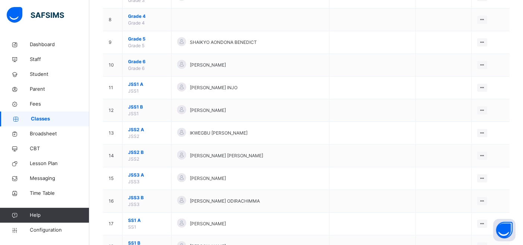
scroll to position [238, 0]
drag, startPoint x: 459, startPoint y: 214, endPoint x: 455, endPoint y: 218, distance: 5.3
click at [0, 0] on div "View Class" at bounding box center [0, 0] width 0 height 0
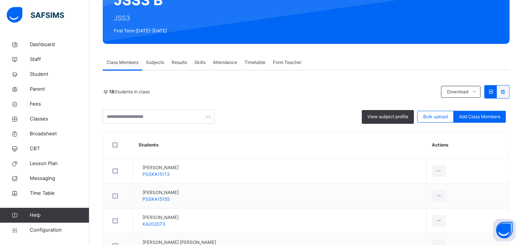
scroll to position [83, 0]
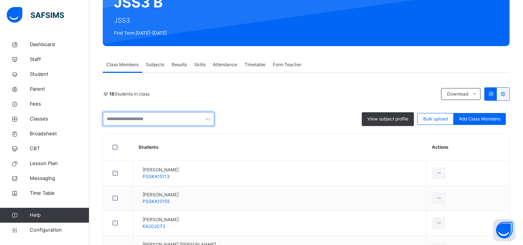
click at [185, 117] on input "text" at bounding box center [159, 119] width 112 height 14
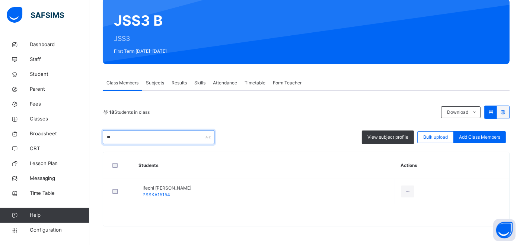
type input "*"
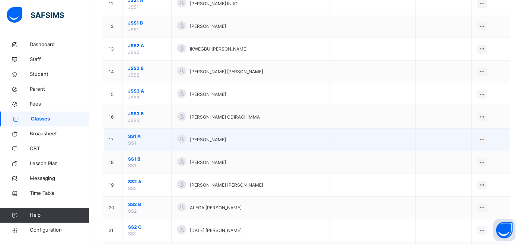
scroll to position [330, 0]
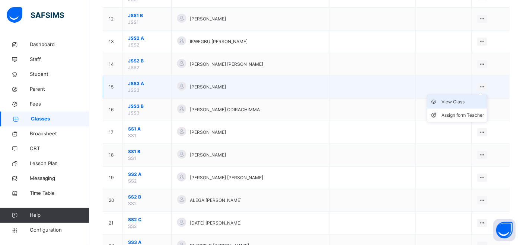
click at [470, 100] on div "View Class" at bounding box center [462, 101] width 42 height 7
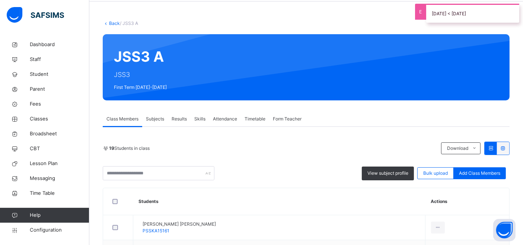
scroll to position [41, 0]
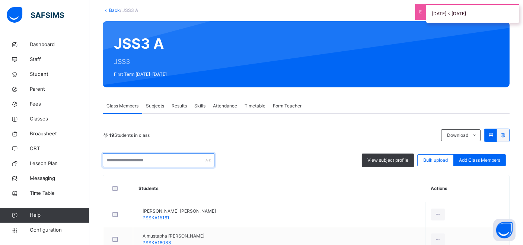
click at [141, 162] on input "text" at bounding box center [159, 160] width 112 height 14
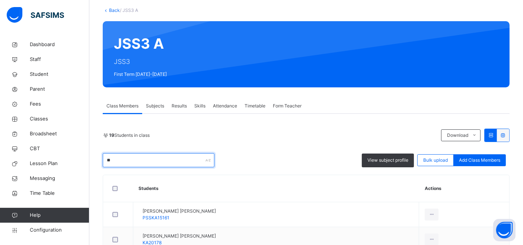
type input "*"
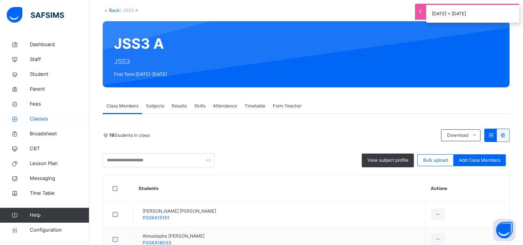
click at [43, 115] on link "Classes" at bounding box center [44, 119] width 89 height 15
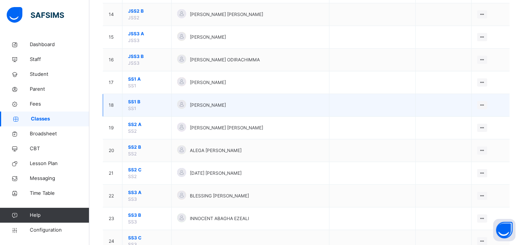
scroll to position [404, 0]
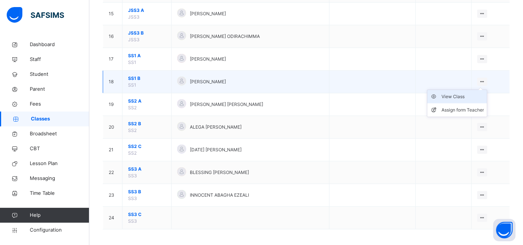
click at [459, 95] on div "View Class" at bounding box center [462, 96] width 42 height 7
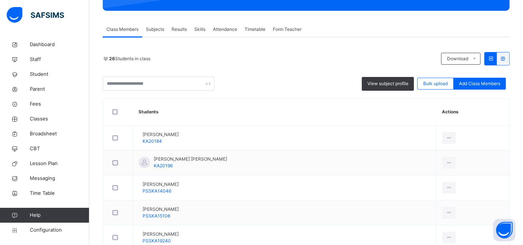
scroll to position [105, 0]
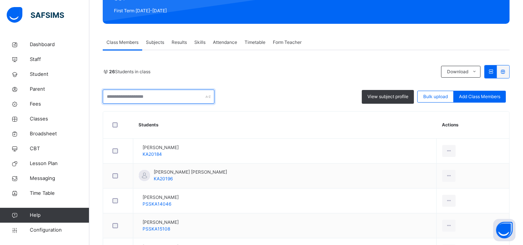
click at [169, 100] on input "text" at bounding box center [159, 97] width 112 height 14
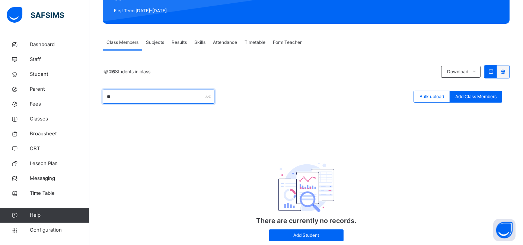
type input "*"
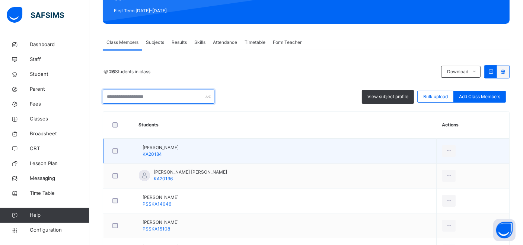
scroll to position [64, 0]
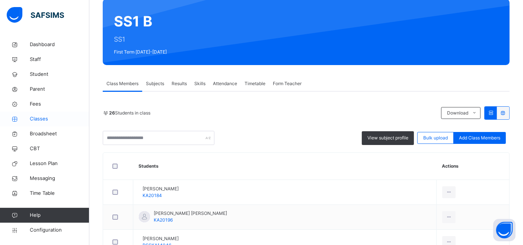
click at [40, 120] on span "Classes" at bounding box center [60, 118] width 60 height 7
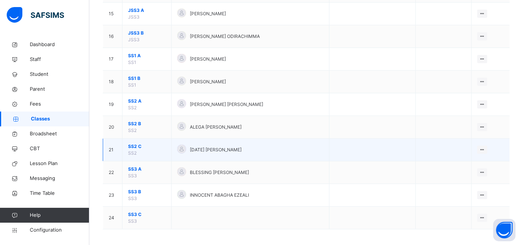
scroll to position [362, 0]
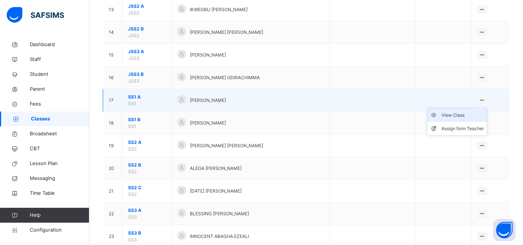
click at [469, 113] on div "View Class" at bounding box center [462, 115] width 42 height 7
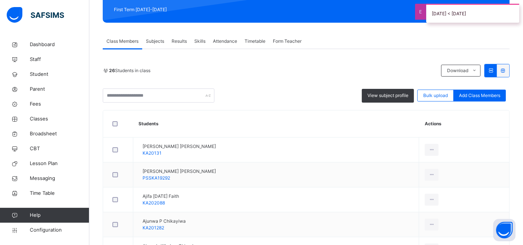
scroll to position [105, 0]
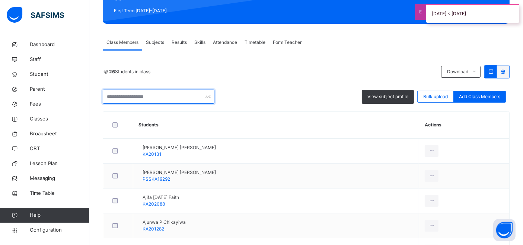
click at [172, 100] on input "text" at bounding box center [159, 97] width 112 height 14
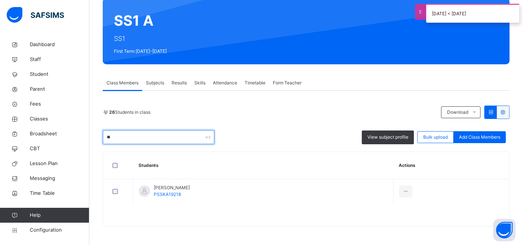
scroll to position [64, 0]
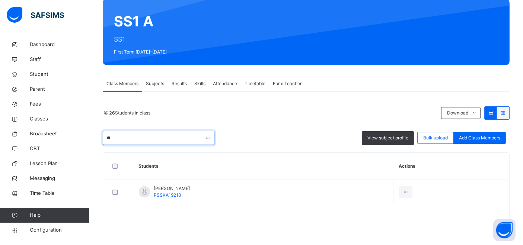
type input "*"
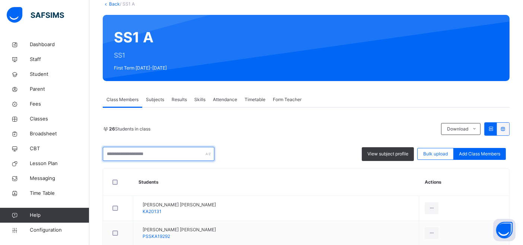
scroll to position [0, 0]
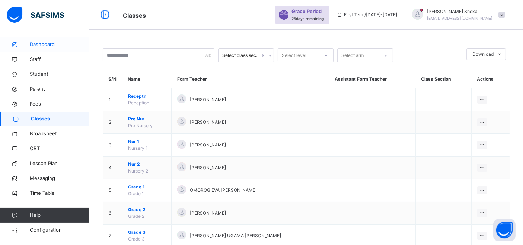
click at [40, 48] on link "Dashboard" at bounding box center [44, 44] width 89 height 15
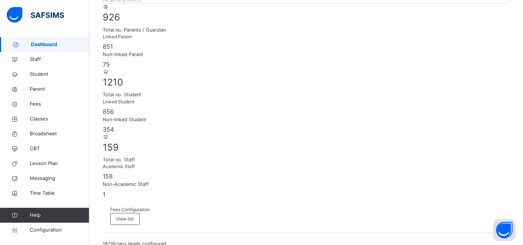
scroll to position [124, 0]
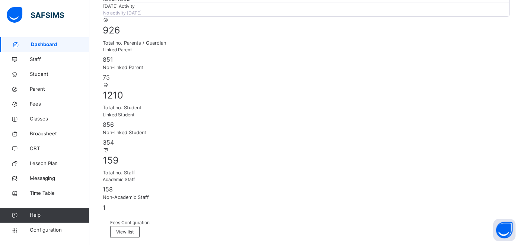
click at [492, 194] on div "Non-Academic Staff 1" at bounding box center [306, 203] width 407 height 18
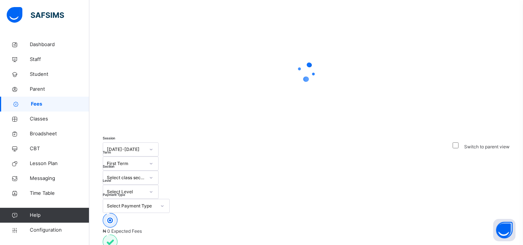
scroll to position [68, 0]
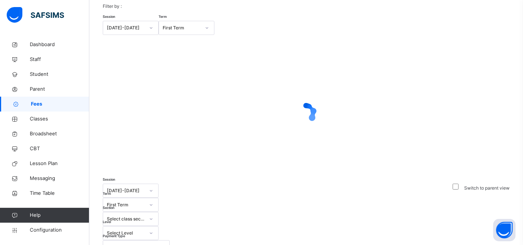
click at [145, 230] on div "Select Level" at bounding box center [126, 233] width 38 height 7
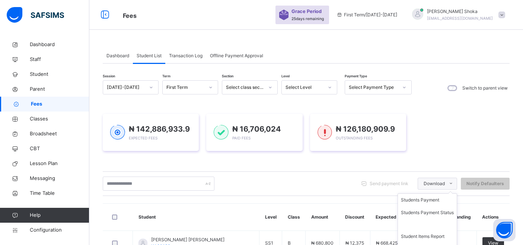
scroll to position [83, 0]
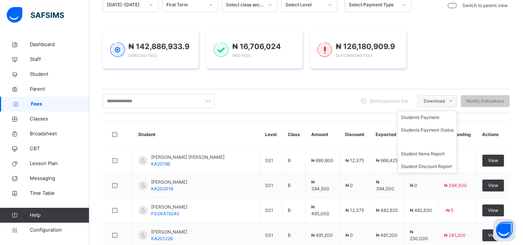
click at [454, 100] on icon at bounding box center [451, 101] width 6 height 6
click at [431, 156] on li "Student Items Report" at bounding box center [427, 154] width 59 height 13
click at [0, 0] on li "Student Items Report" at bounding box center [0, 0] width 0 height 0
click at [453, 102] on span at bounding box center [451, 101] width 12 height 12
click at [445, 102] on span "Download" at bounding box center [433, 101] width 21 height 7
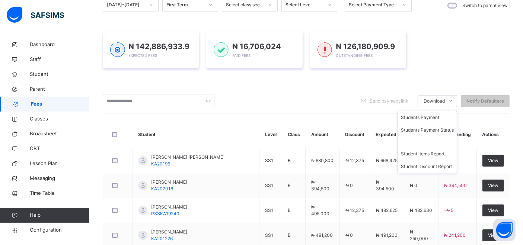
click at [452, 101] on span at bounding box center [451, 101] width 12 height 12
click at [454, 101] on icon at bounding box center [451, 101] width 6 height 6
click at [434, 117] on li "Students Payment" at bounding box center [427, 117] width 59 height 13
click at [456, 111] on ul "Students Payment Students Payment Status Student Items Report Student Discount …" at bounding box center [427, 142] width 60 height 63
click at [431, 117] on li "Students Payment" at bounding box center [427, 117] width 59 height 13
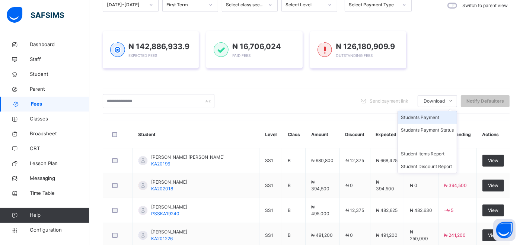
click at [431, 116] on li "Students Payment" at bounding box center [427, 117] width 59 height 13
click at [431, 121] on li "Students Payment" at bounding box center [427, 117] width 59 height 13
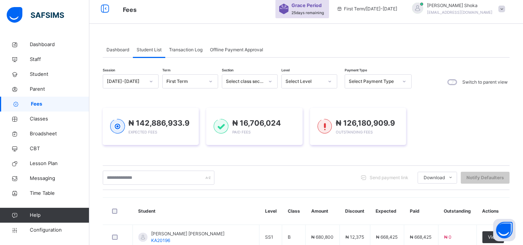
scroll to position [0, 0]
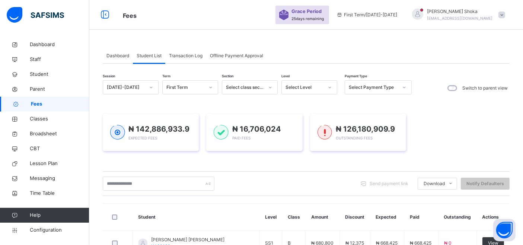
click at [400, 86] on div at bounding box center [404, 87] width 13 height 12
click at [371, 118] on div "Over Paid" at bounding box center [378, 117] width 66 height 13
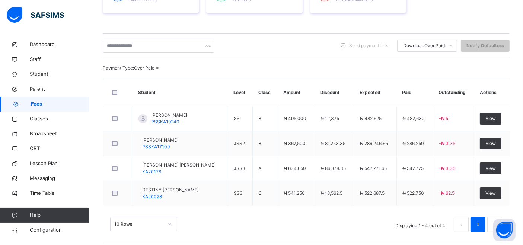
scroll to position [162, 0]
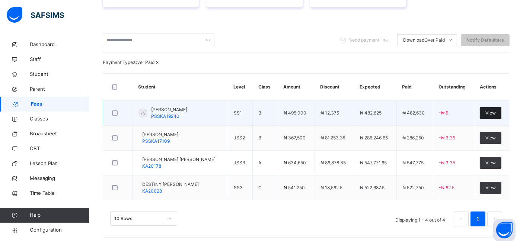
click at [495, 113] on span "View" at bounding box center [490, 113] width 10 height 7
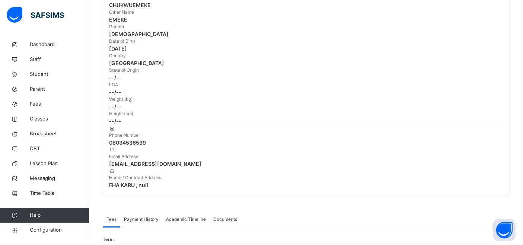
scroll to position [203, 0]
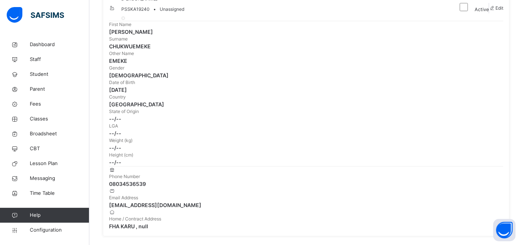
scroll to position [0, 0]
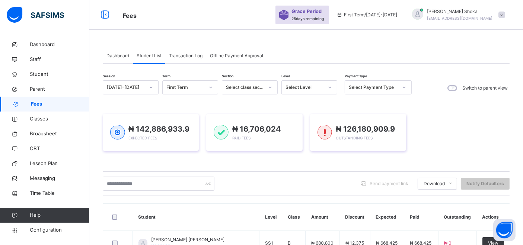
click at [193, 57] on span "Transaction Log" at bounding box center [185, 55] width 33 height 7
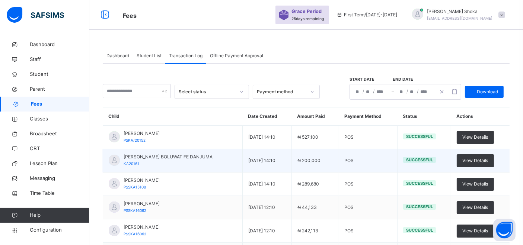
click at [483, 53] on div "Dashboard Student List Transaction Log Offline Payment Approval" at bounding box center [306, 55] width 407 height 15
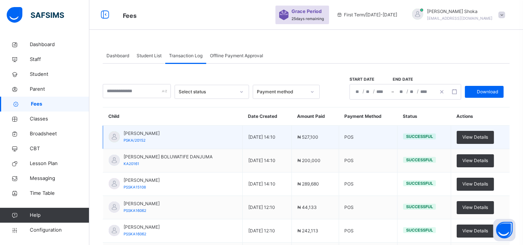
scroll to position [41, 0]
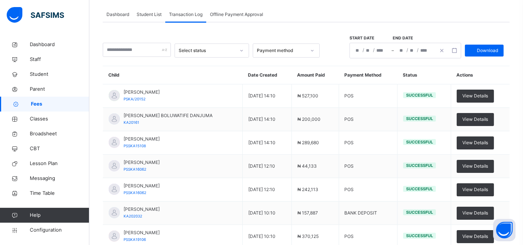
click at [319, 52] on div at bounding box center [312, 51] width 13 height 12
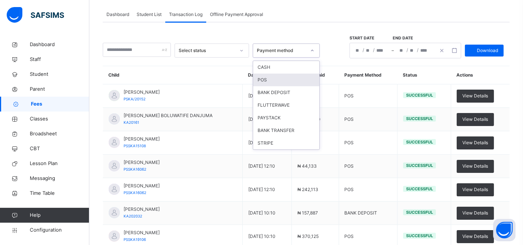
click at [284, 79] on div "POS" at bounding box center [286, 80] width 66 height 13
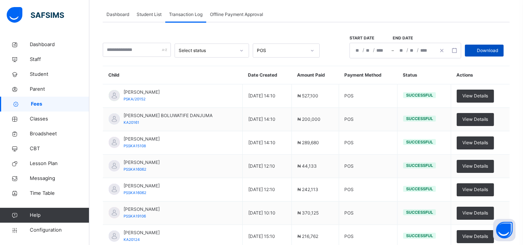
click at [498, 52] on span "Download" at bounding box center [487, 50] width 21 height 7
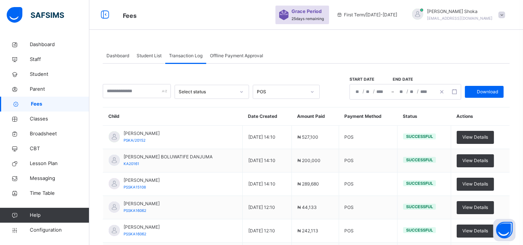
click at [246, 55] on span "Offline Payment Approval" at bounding box center [236, 55] width 53 height 7
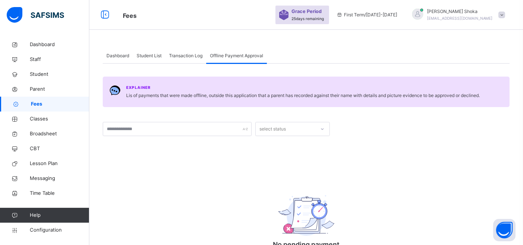
click at [122, 56] on span "Dashboard" at bounding box center [117, 55] width 23 height 7
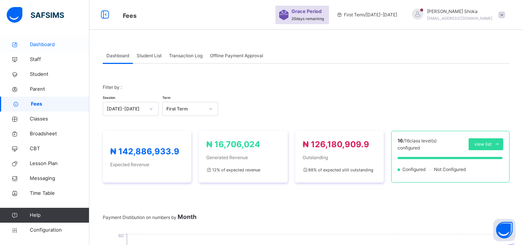
click at [48, 44] on span "Dashboard" at bounding box center [60, 44] width 60 height 7
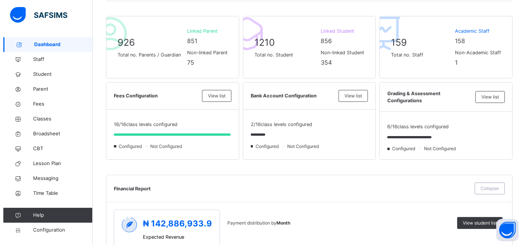
scroll to position [165, 0]
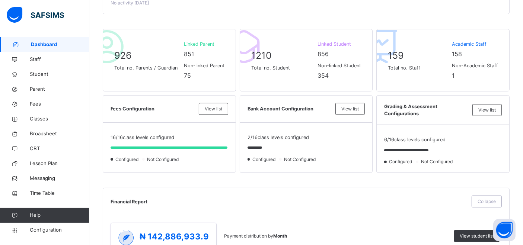
click at [486, 113] on div "View list" at bounding box center [486, 110] width 29 height 12
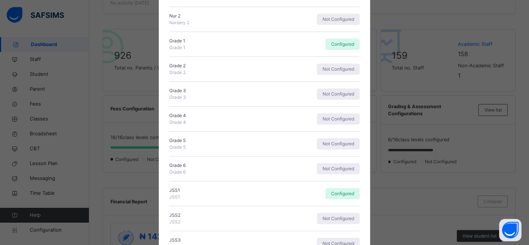
scroll to position [270, 0]
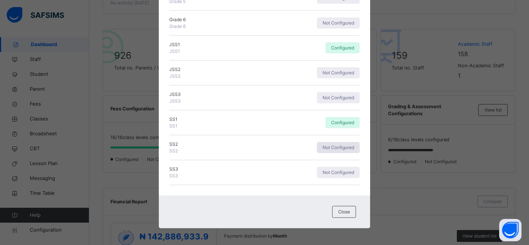
click at [323, 144] on span "Not Configured" at bounding box center [339, 147] width 32 height 7
click at [347, 209] on span "Close" at bounding box center [344, 212] width 12 height 7
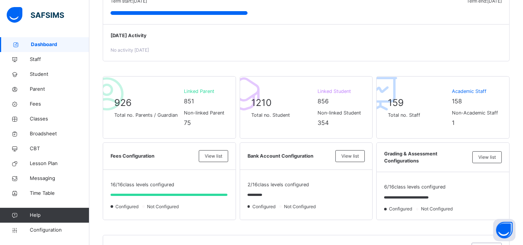
scroll to position [165, 0]
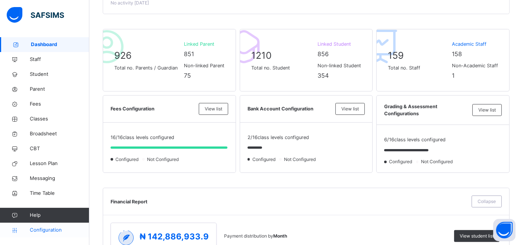
click at [50, 229] on span "Configuration" at bounding box center [59, 230] width 59 height 7
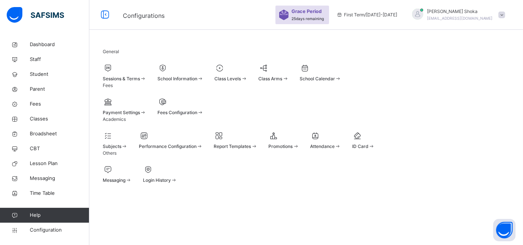
scroll to position [63, 0]
click at [54, 122] on span "Classes" at bounding box center [60, 118] width 60 height 7
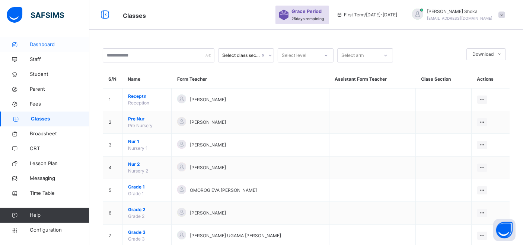
click at [54, 49] on link "Dashboard" at bounding box center [44, 44] width 89 height 15
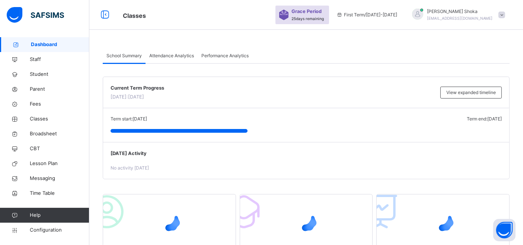
click at [53, 47] on span "Dashboard" at bounding box center [60, 44] width 58 height 7
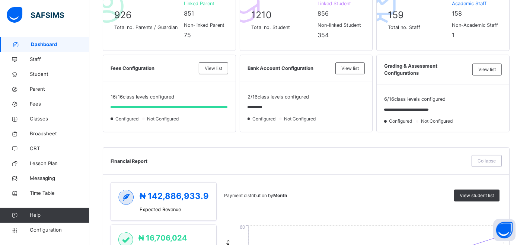
scroll to position [207, 0]
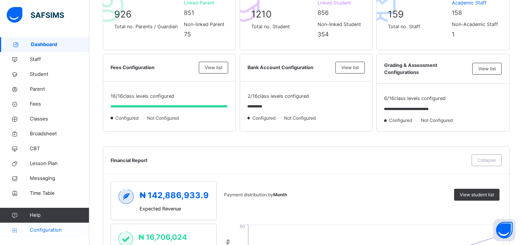
click at [56, 230] on span "Configuration" at bounding box center [59, 230] width 59 height 7
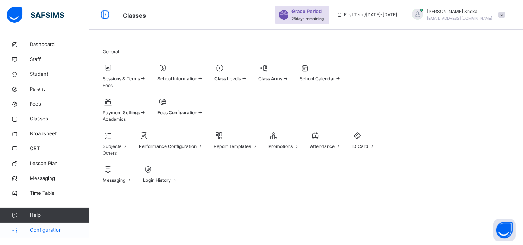
click at [34, 231] on span "Configuration" at bounding box center [59, 230] width 59 height 7
click at [49, 43] on span "Dashboard" at bounding box center [60, 44] width 60 height 7
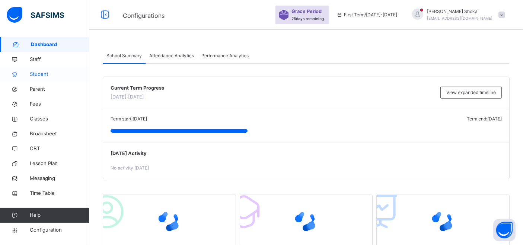
click at [44, 74] on span "Student" at bounding box center [60, 74] width 60 height 7
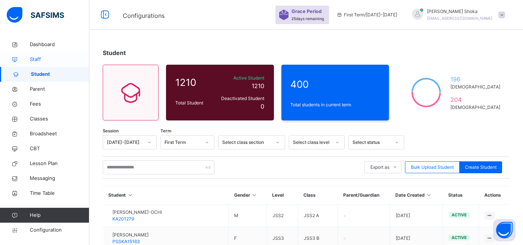
click at [40, 61] on span "Staff" at bounding box center [60, 59] width 60 height 7
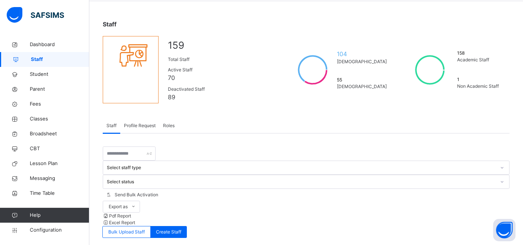
scroll to position [41, 0]
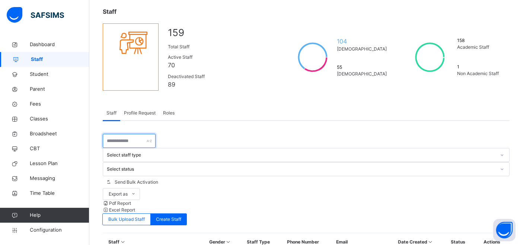
click at [140, 134] on input "text" at bounding box center [129, 141] width 53 height 14
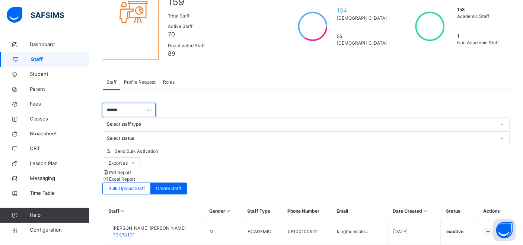
scroll to position [83, 0]
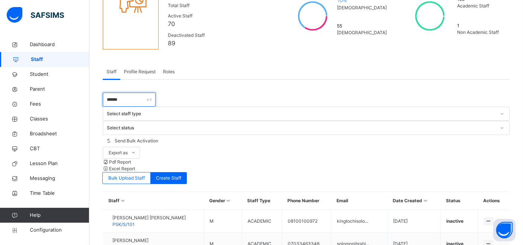
type input "******"
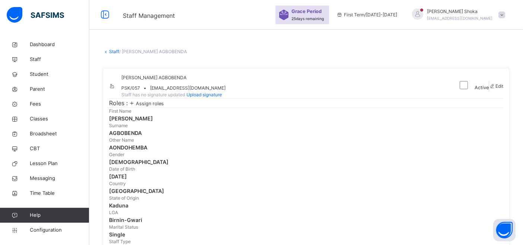
click at [148, 106] on span "Assign roles" at bounding box center [150, 104] width 28 height 6
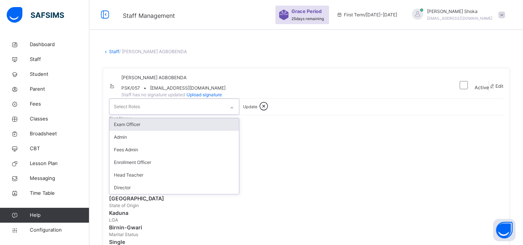
click at [207, 115] on div "Select Roles" at bounding box center [166, 107] width 115 height 16
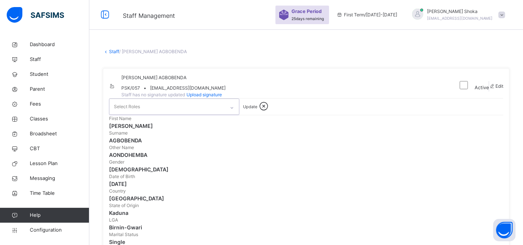
click at [207, 115] on div "Select Roles" at bounding box center [166, 107] width 115 height 16
click at [270, 112] on icon at bounding box center [263, 106] width 13 height 11
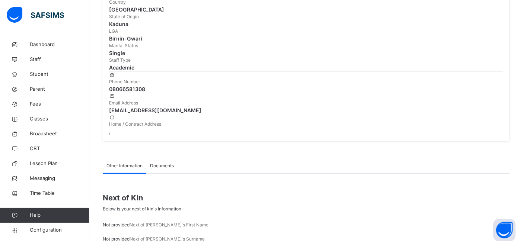
scroll to position [183, 0]
click at [292, 173] on div "Next of Kin Below is your next of kin's Information Not provided Next of [PERSO…" at bounding box center [306, 244] width 407 height 143
click at [172, 162] on span "Documents" at bounding box center [162, 165] width 24 height 7
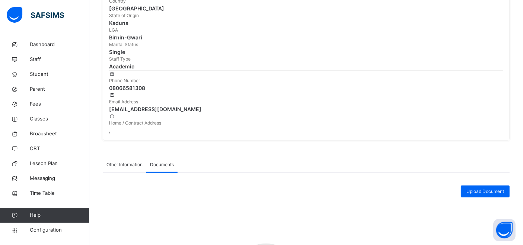
click at [140, 162] on span "Other Information" at bounding box center [124, 165] width 36 height 7
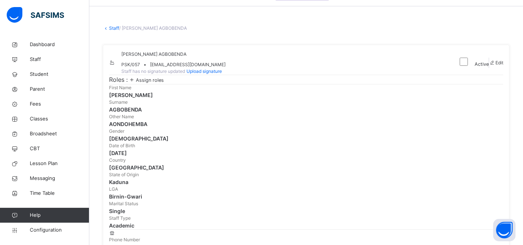
scroll to position [0, 0]
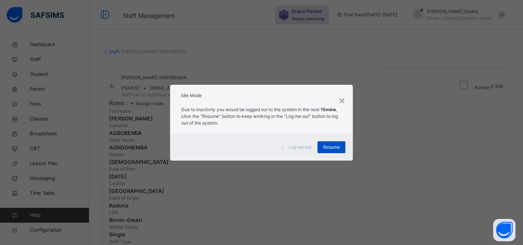
click at [339, 148] on span "Resume" at bounding box center [331, 147] width 17 height 7
